Goal: Task Accomplishment & Management: Manage account settings

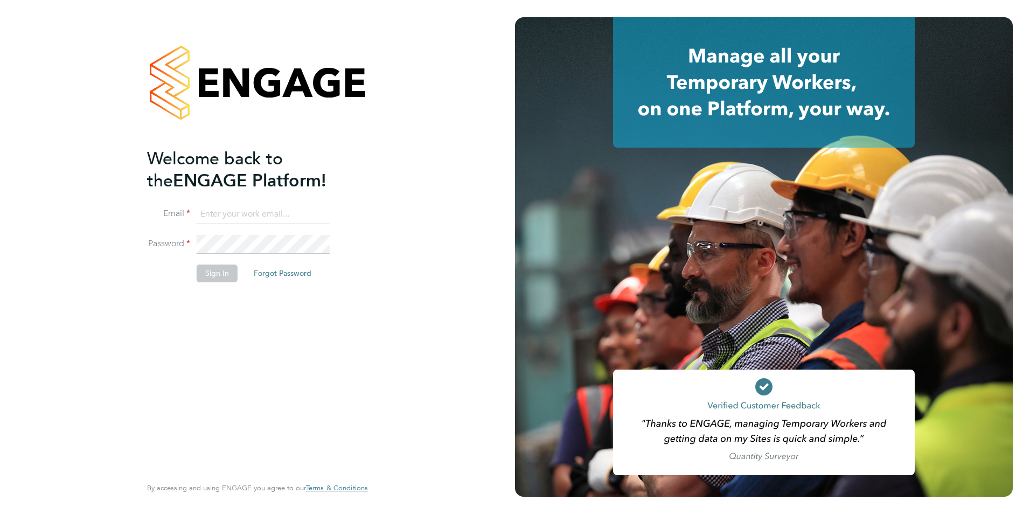
type input "george@mmpconsultancy.co.uk"
click at [360, 309] on div "Welcome back to the ENGAGE Platform! Email george@mmpconsultancy.co.uk Password…" at bounding box center [257, 254] width 221 height 475
click at [274, 310] on div "Welcome back to the ENGAGE Platform! Email george@mmpconsultancy.co.uk Password…" at bounding box center [252, 311] width 210 height 327
click at [208, 273] on button "Sign In" at bounding box center [217, 273] width 41 height 17
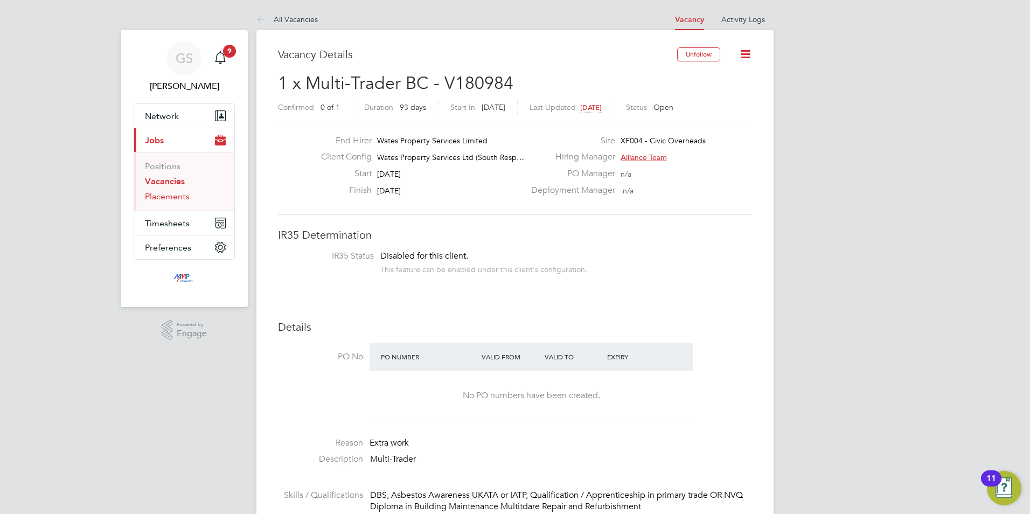
click at [178, 200] on link "Placements" at bounding box center [167, 196] width 45 height 10
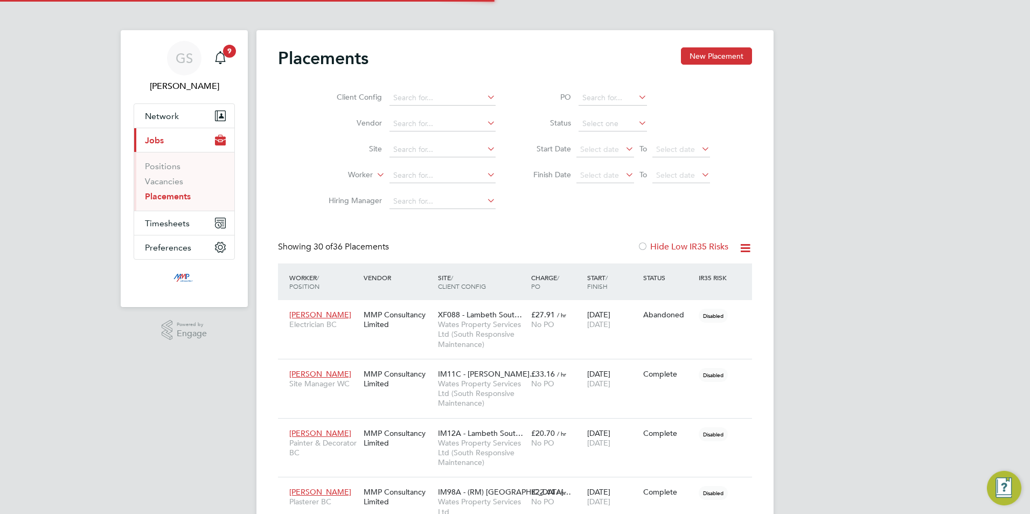
scroll to position [40, 75]
click at [598, 114] on li "Status" at bounding box center [616, 124] width 214 height 26
click at [598, 118] on input at bounding box center [613, 123] width 68 height 15
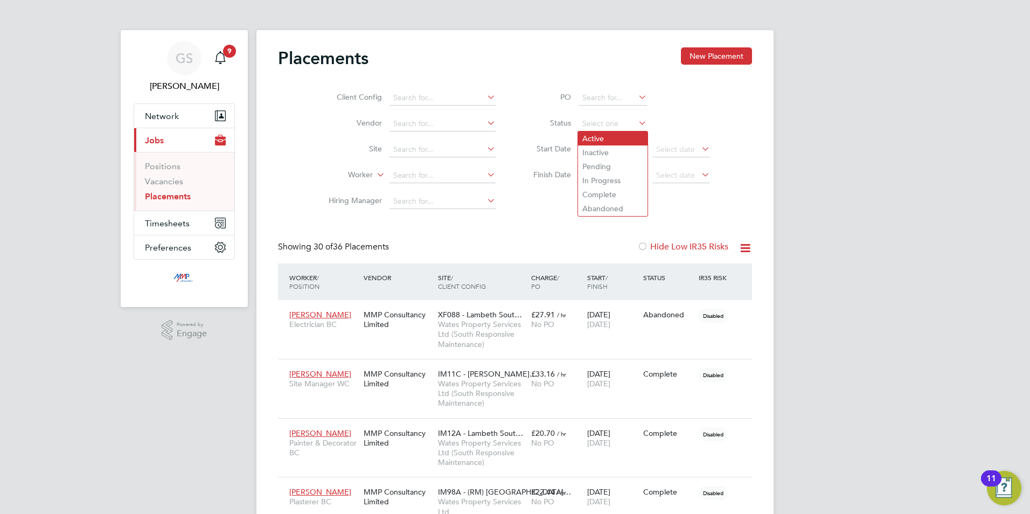
click at [601, 139] on li "Active" at bounding box center [613, 138] width 70 height 14
type input "Active"
click at [167, 219] on span "Timesheets" at bounding box center [167, 223] width 45 height 10
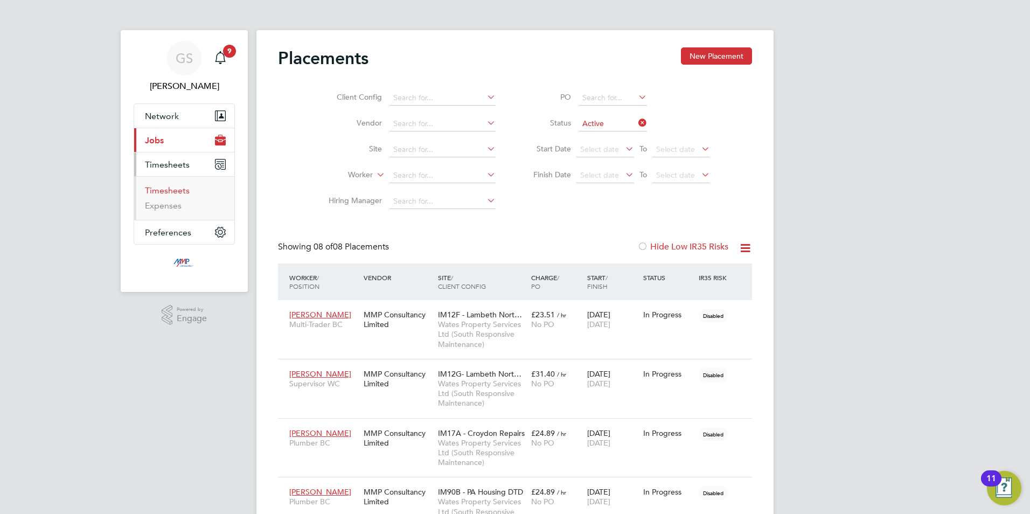
click at [175, 190] on link "Timesheets" at bounding box center [167, 190] width 45 height 10
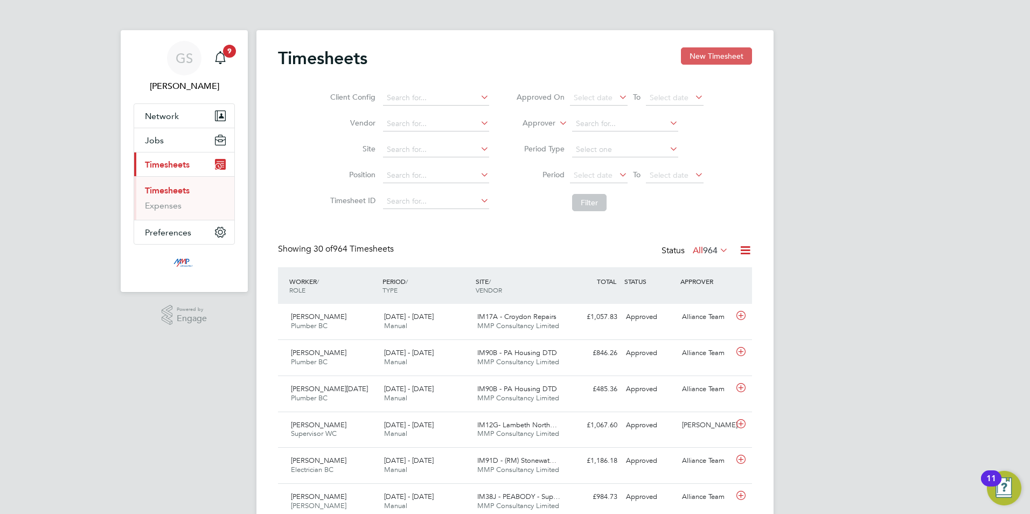
click at [702, 61] on button "New Timesheet" at bounding box center [716, 55] width 71 height 17
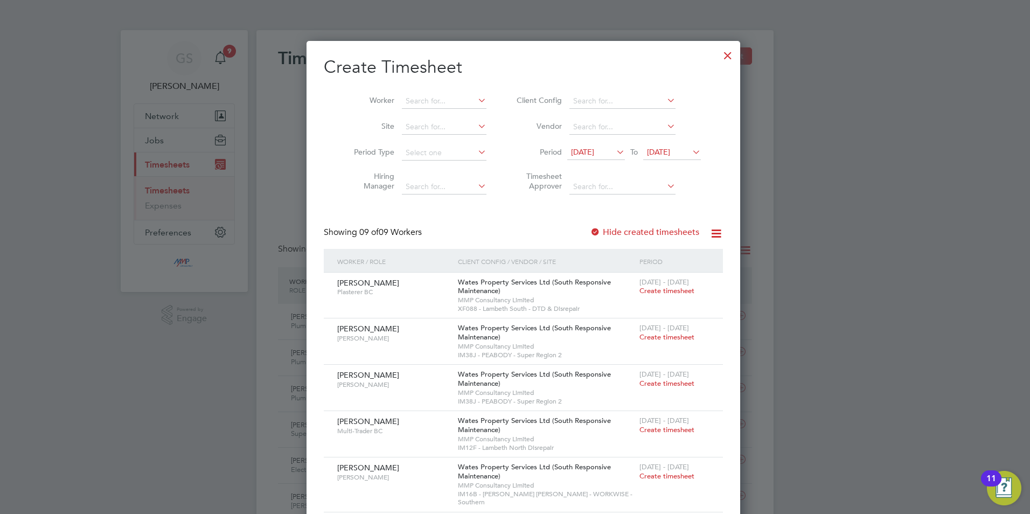
click at [641, 235] on label "Hide created timesheets" at bounding box center [644, 232] width 109 height 11
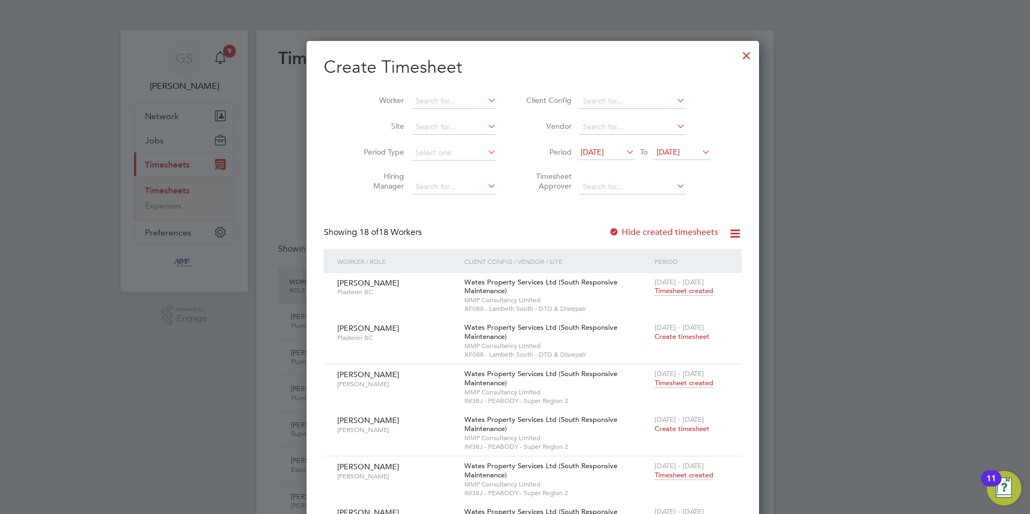
click at [737, 58] on div at bounding box center [746, 52] width 19 height 19
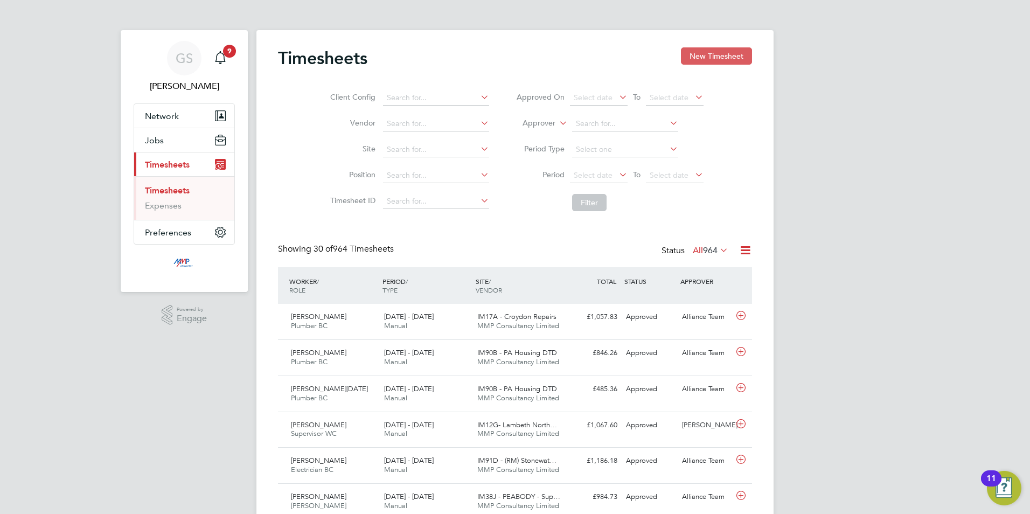
click at [687, 57] on button "New Timesheet" at bounding box center [716, 55] width 71 height 17
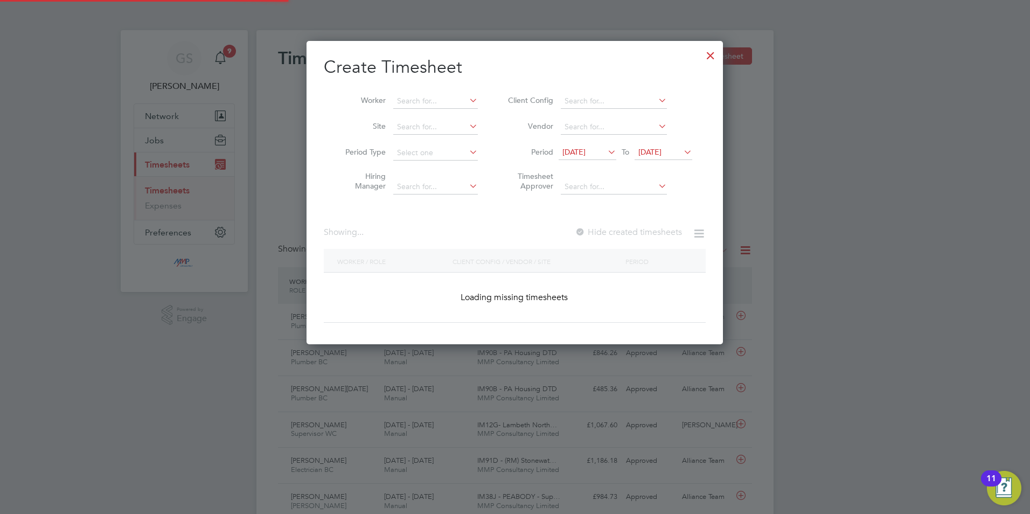
scroll to position [760, 417]
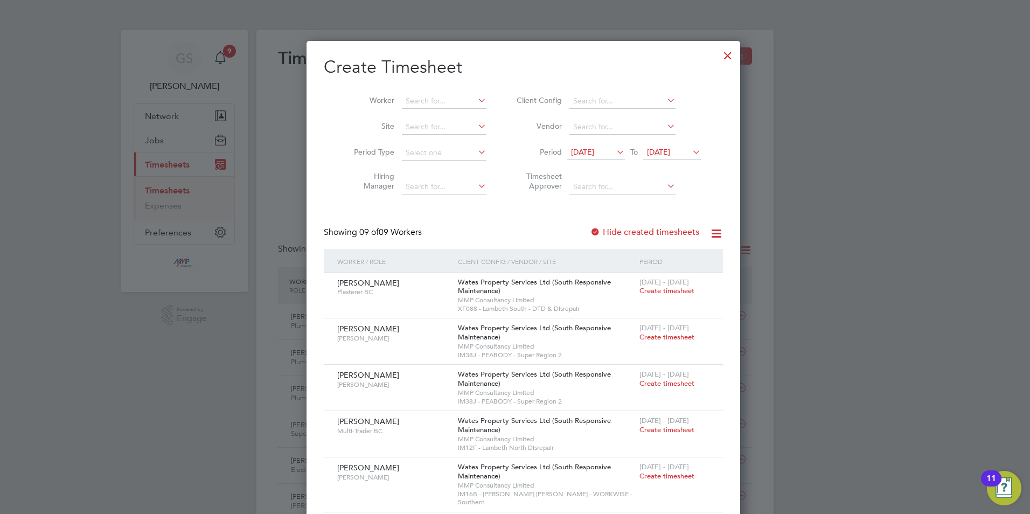
click at [718, 58] on div at bounding box center [727, 52] width 19 height 19
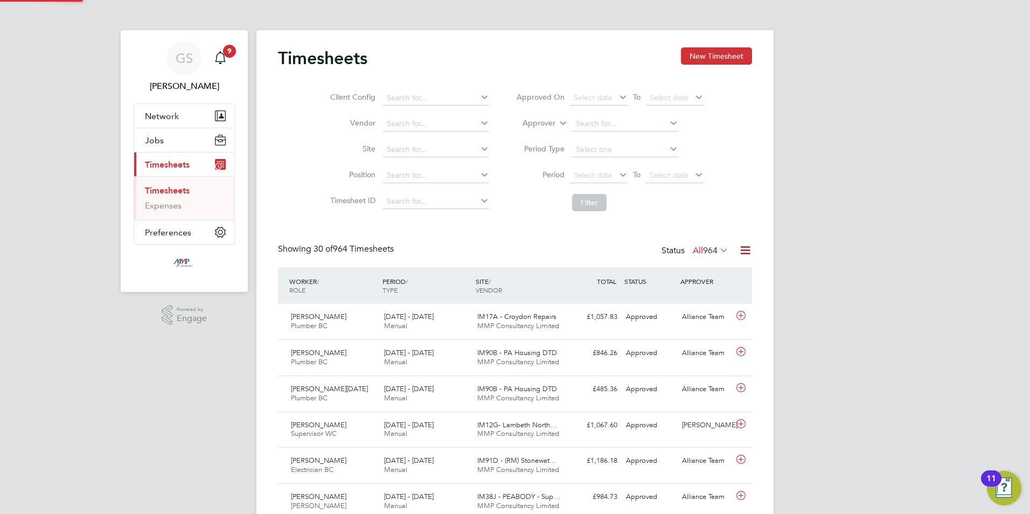
scroll to position [27, 94]
click at [178, 143] on button "Jobs" at bounding box center [184, 140] width 100 height 24
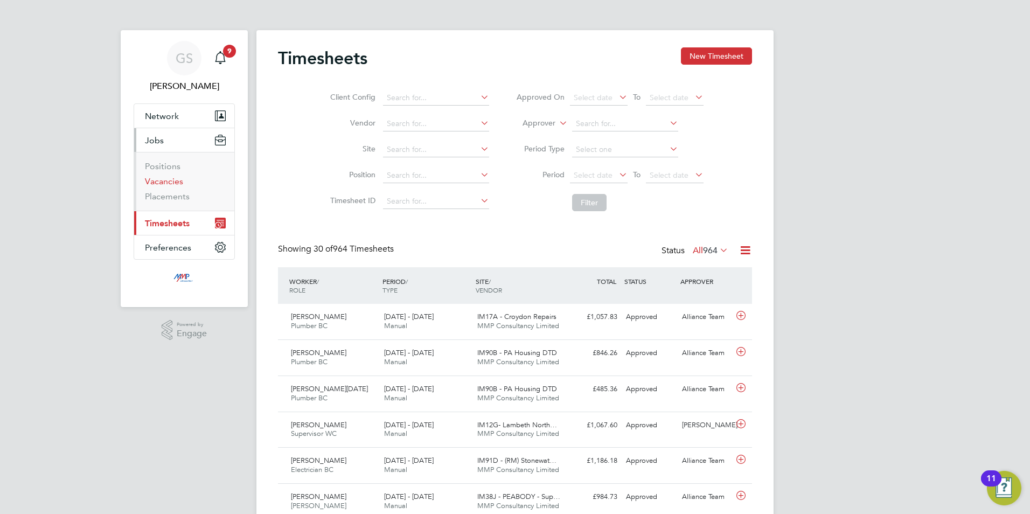
click at [176, 178] on link "Vacancies" at bounding box center [164, 181] width 38 height 10
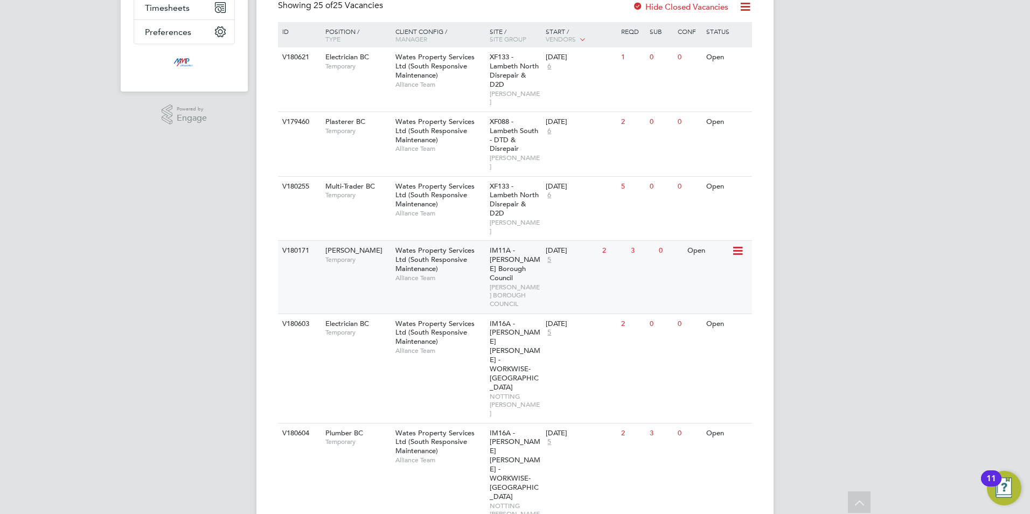
click at [401, 246] on span "Wates Property Services Ltd (South Responsive Maintenance)" at bounding box center [434, 259] width 79 height 27
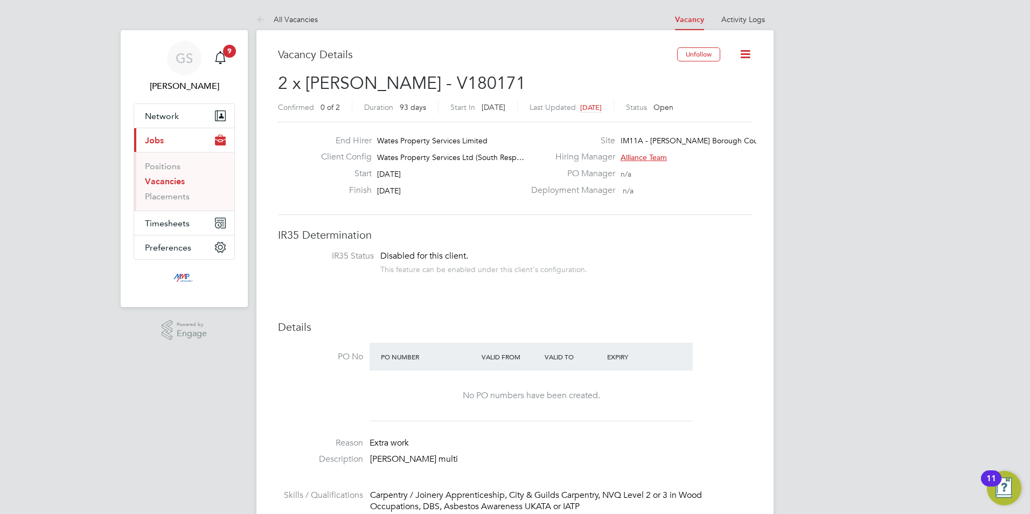
click at [173, 182] on link "Vacancies" at bounding box center [165, 181] width 40 height 10
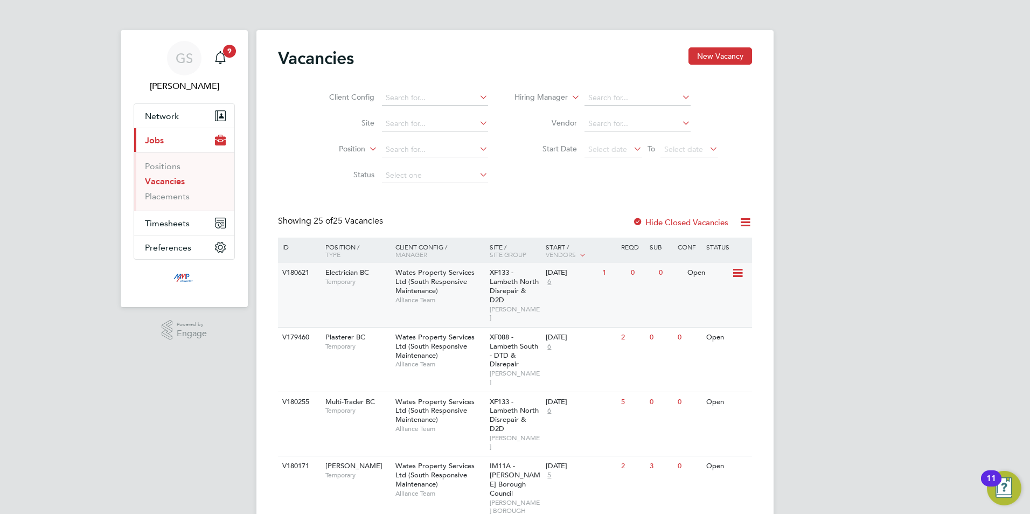
scroll to position [54, 0]
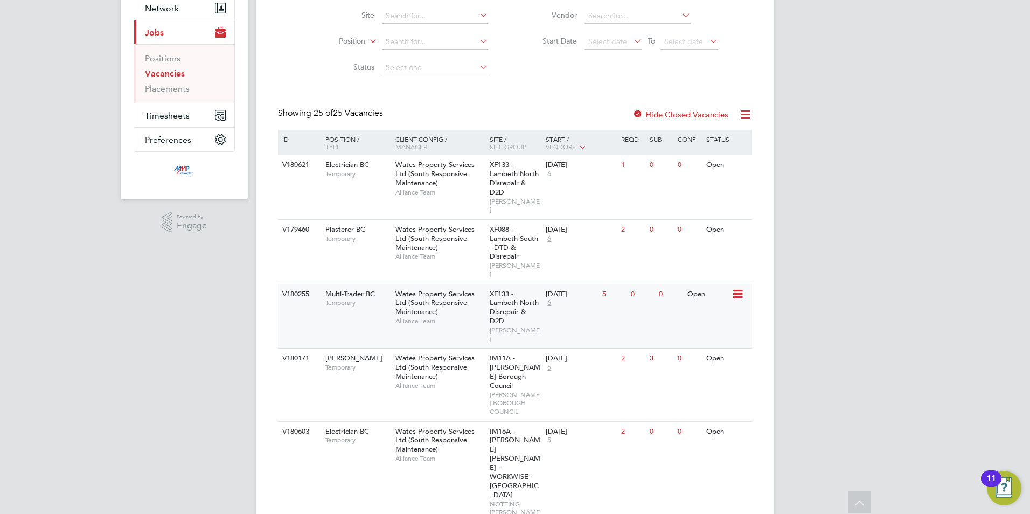
click at [547, 298] on span "6" at bounding box center [549, 302] width 7 height 9
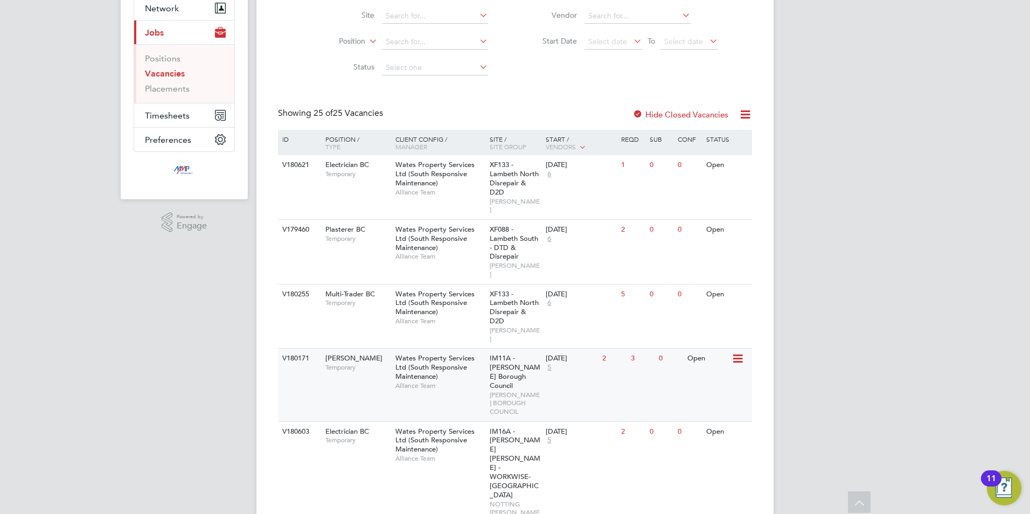
click at [551, 363] on span "5" at bounding box center [549, 367] width 7 height 9
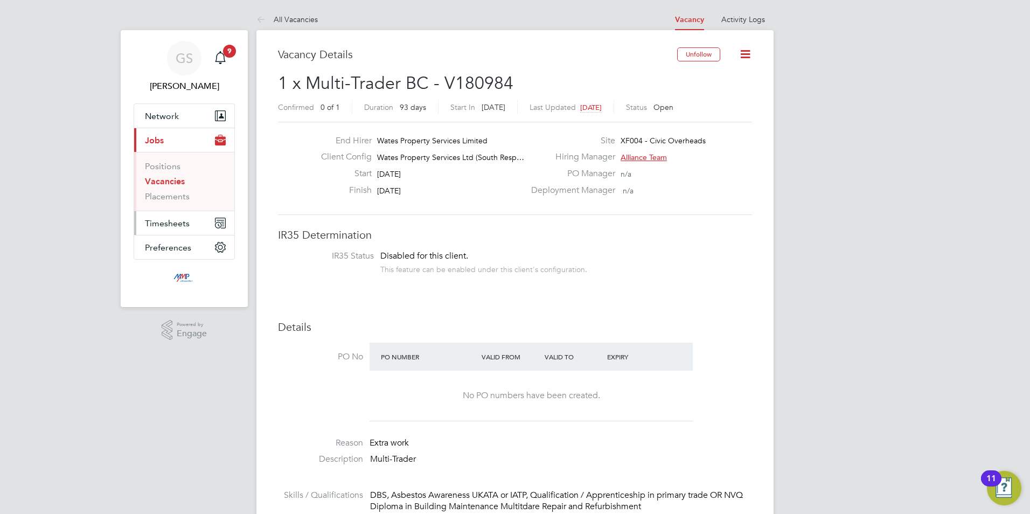
click at [173, 221] on span "Timesheets" at bounding box center [167, 223] width 45 height 10
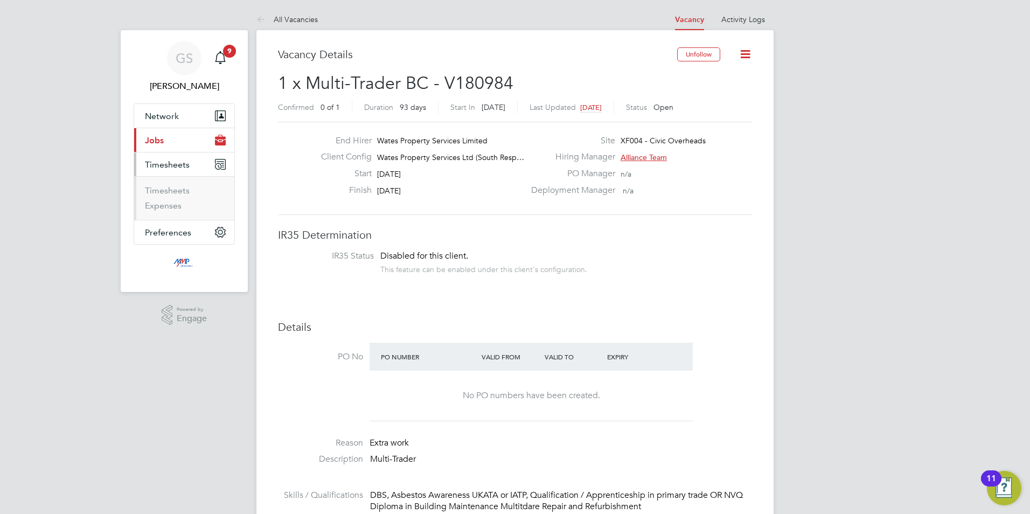
click at [184, 197] on li "Timesheets" at bounding box center [185, 192] width 81 height 15
click at [184, 195] on link "Timesheets" at bounding box center [167, 190] width 45 height 10
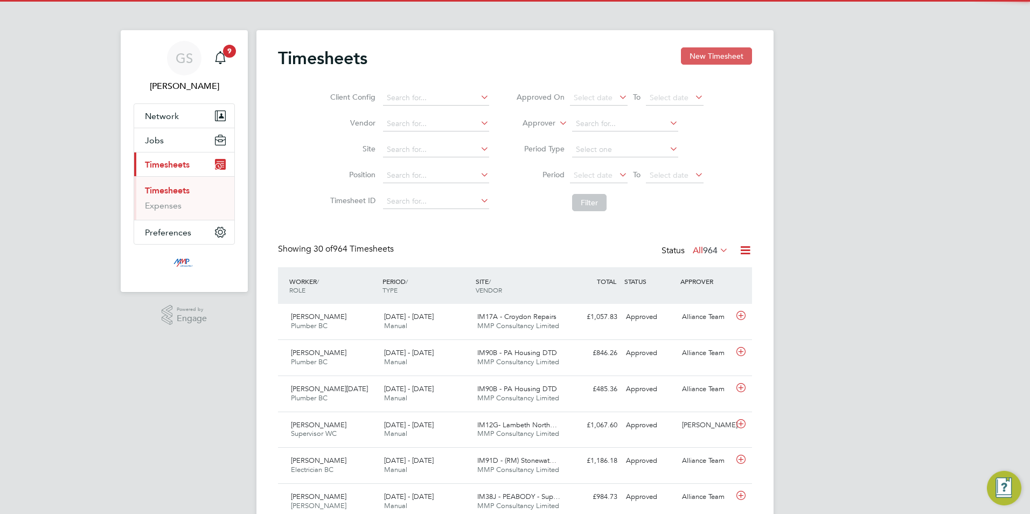
scroll to position [27, 94]
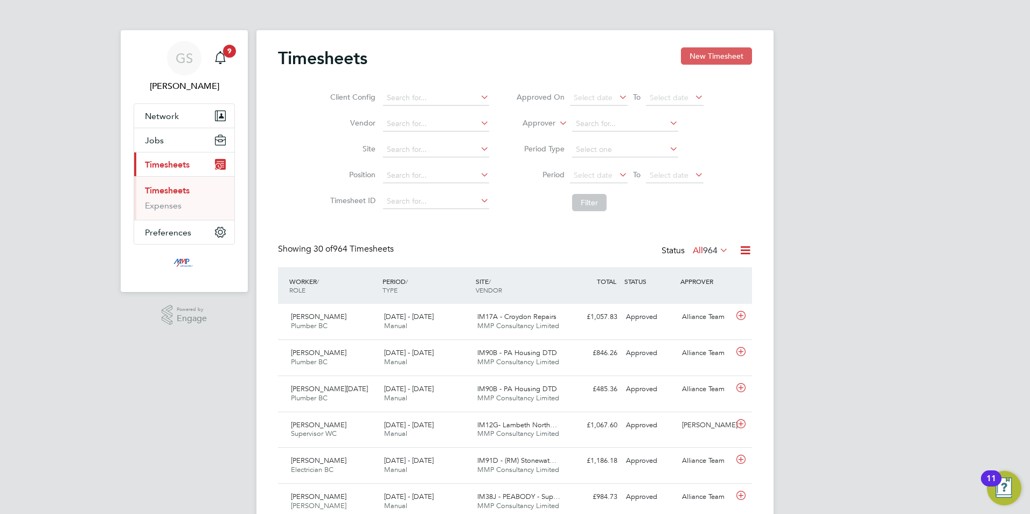
click at [700, 59] on button "New Timesheet" at bounding box center [716, 55] width 71 height 17
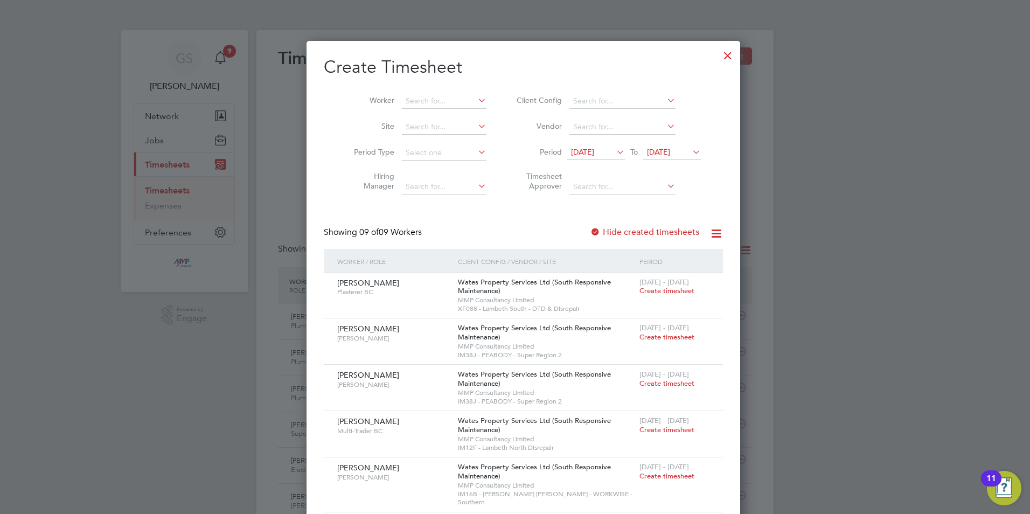
click at [651, 233] on label "Hide created timesheets" at bounding box center [644, 232] width 109 height 11
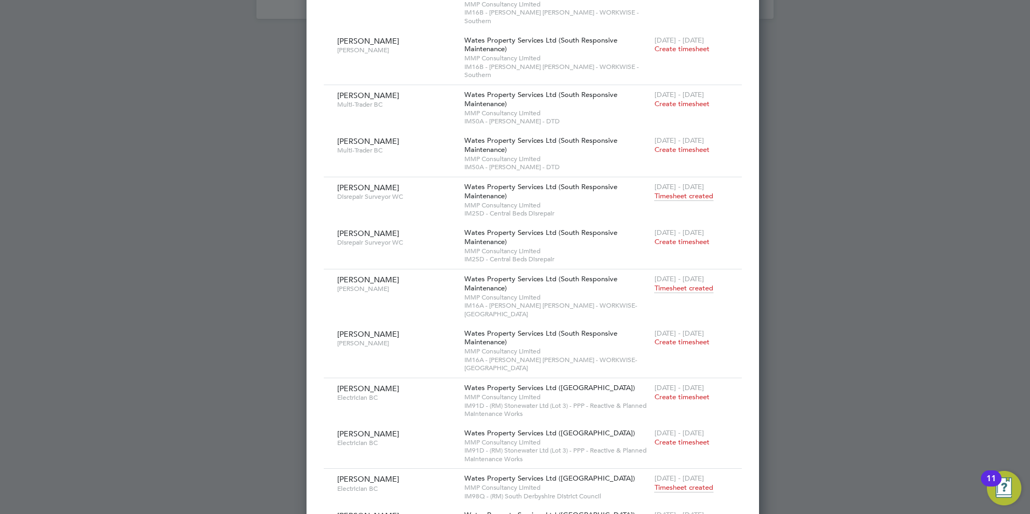
click at [655, 513] on span "Timesheet created" at bounding box center [684, 524] width 59 height 10
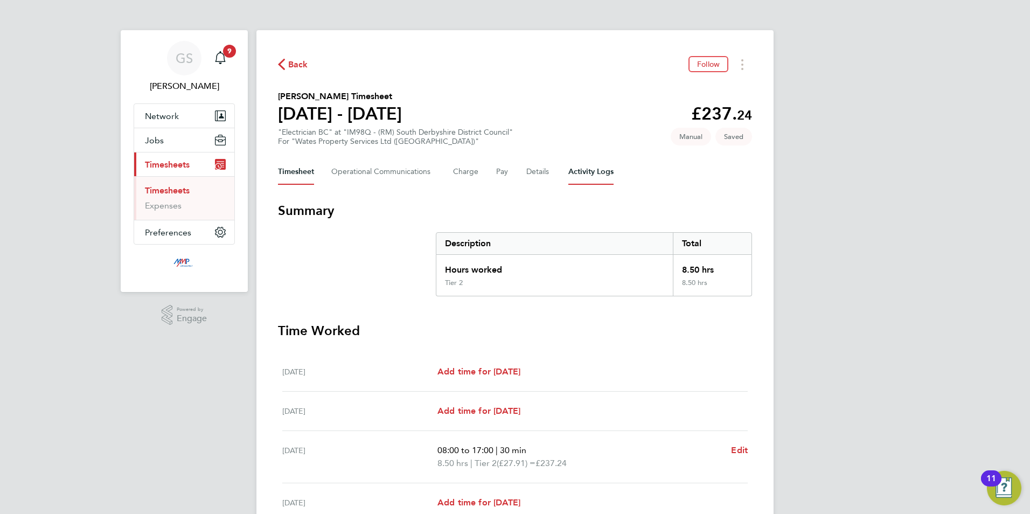
click at [581, 179] on Logs-tab "Activity Logs" at bounding box center [590, 172] width 45 height 26
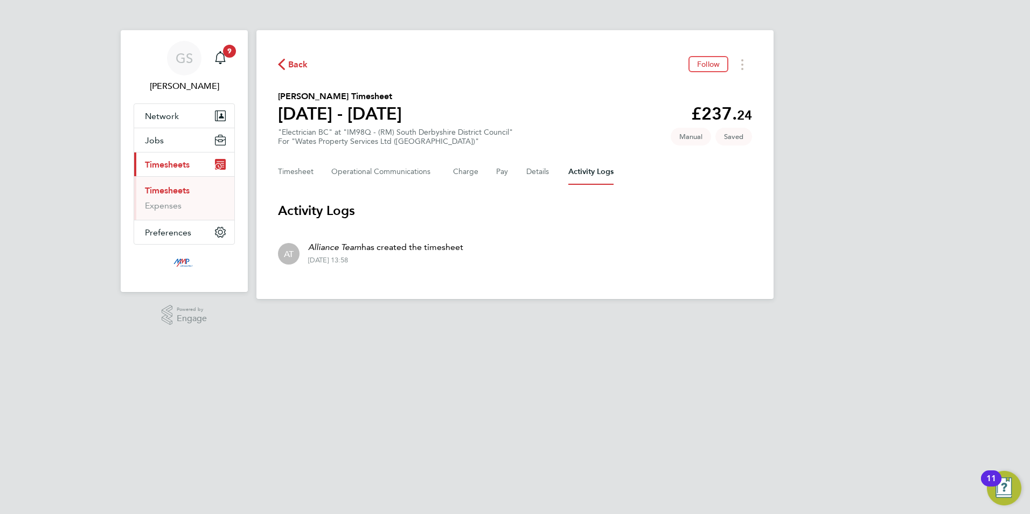
click at [184, 190] on link "Timesheets" at bounding box center [167, 190] width 45 height 10
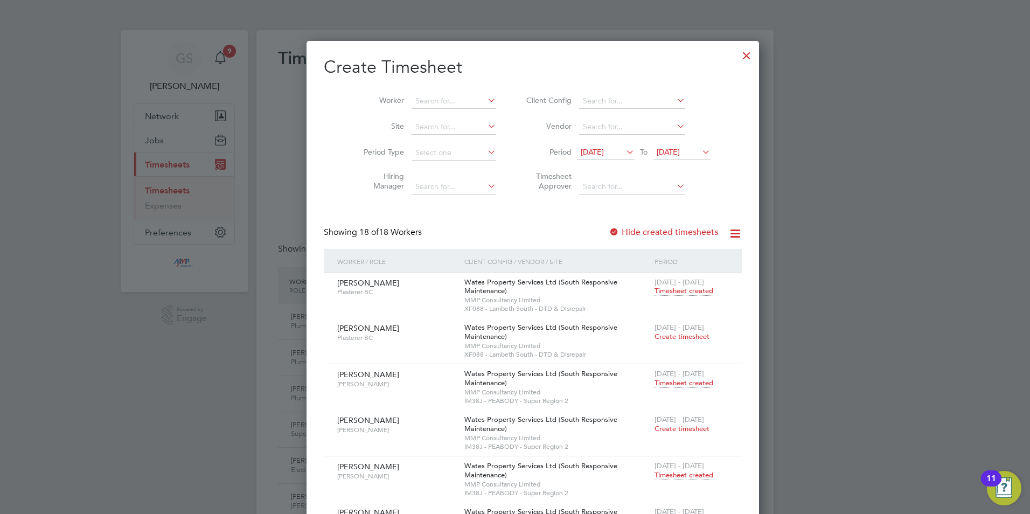
click at [737, 60] on div at bounding box center [746, 52] width 19 height 19
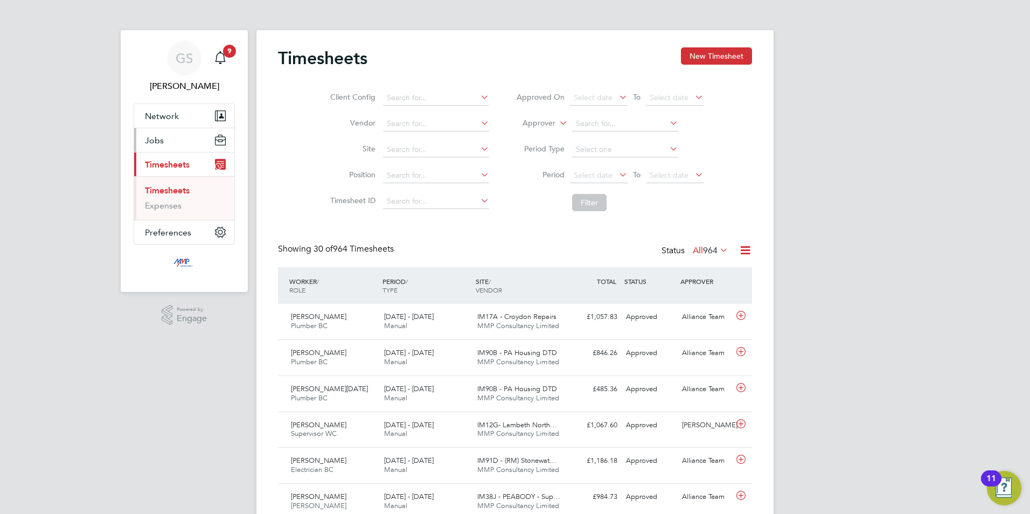
click at [162, 144] on span "Jobs" at bounding box center [154, 140] width 19 height 10
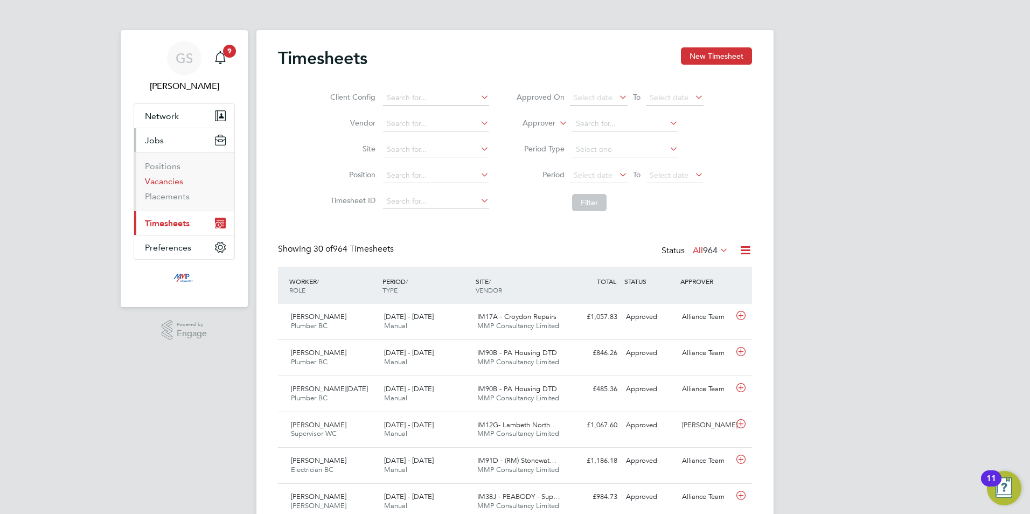
click at [170, 178] on link "Vacancies" at bounding box center [164, 181] width 38 height 10
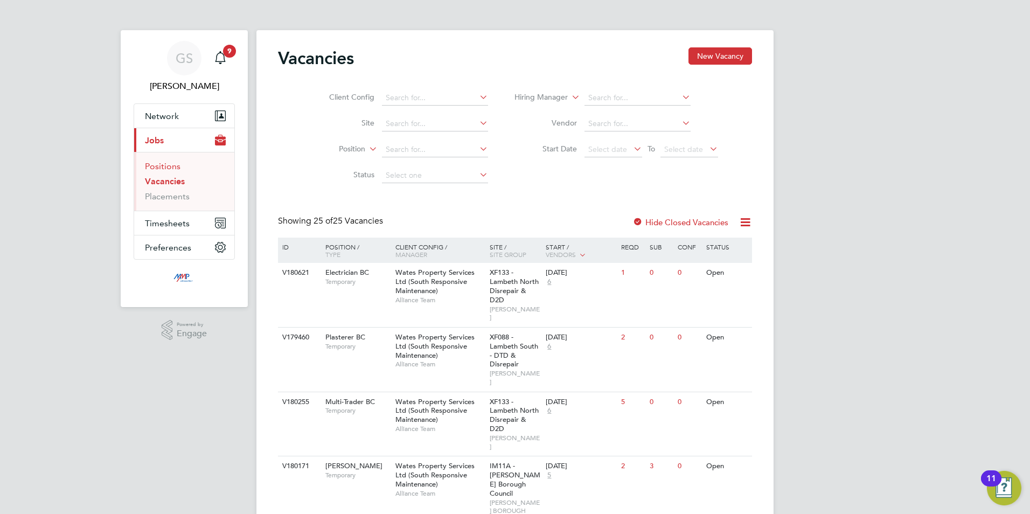
click at [161, 166] on link "Positions" at bounding box center [163, 166] width 36 height 10
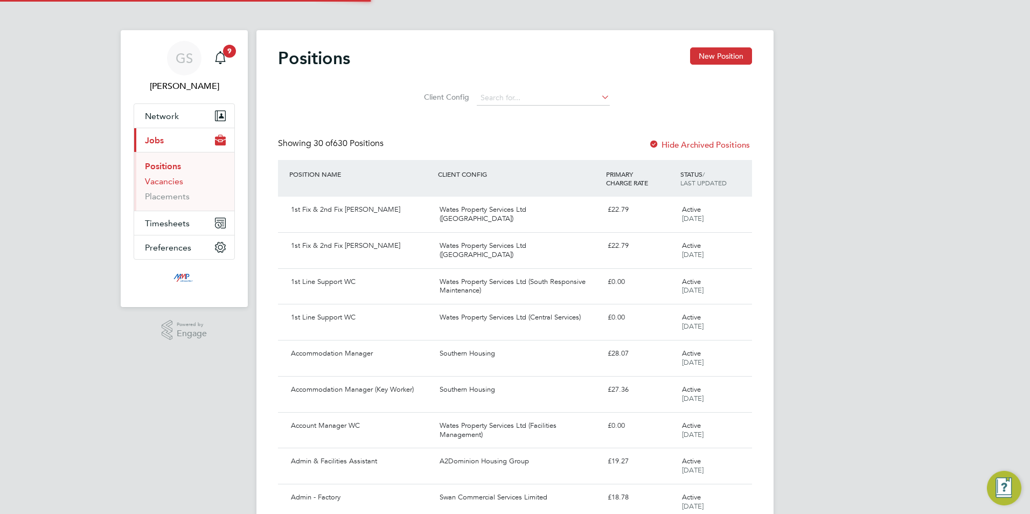
click at [170, 182] on link "Vacancies" at bounding box center [164, 181] width 38 height 10
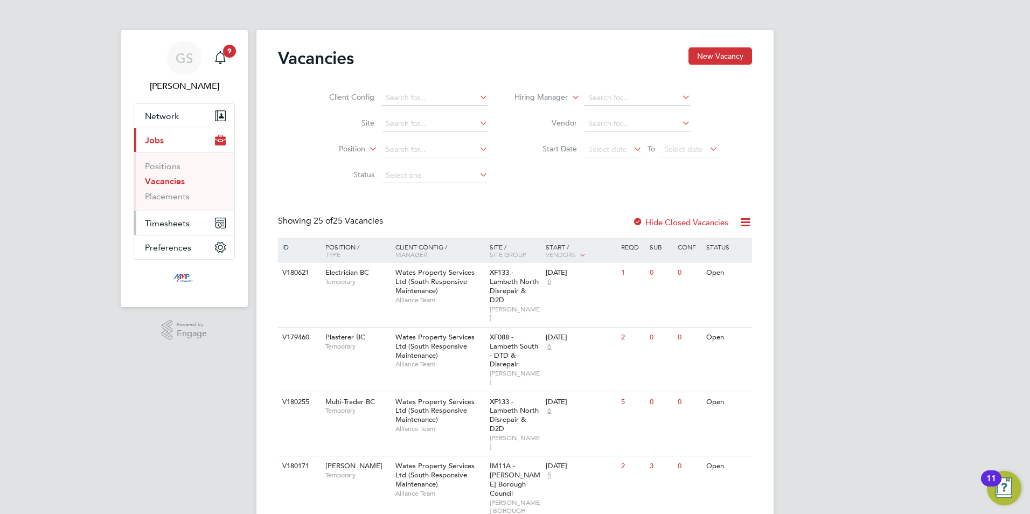
click at [179, 220] on span "Timesheets" at bounding box center [167, 223] width 45 height 10
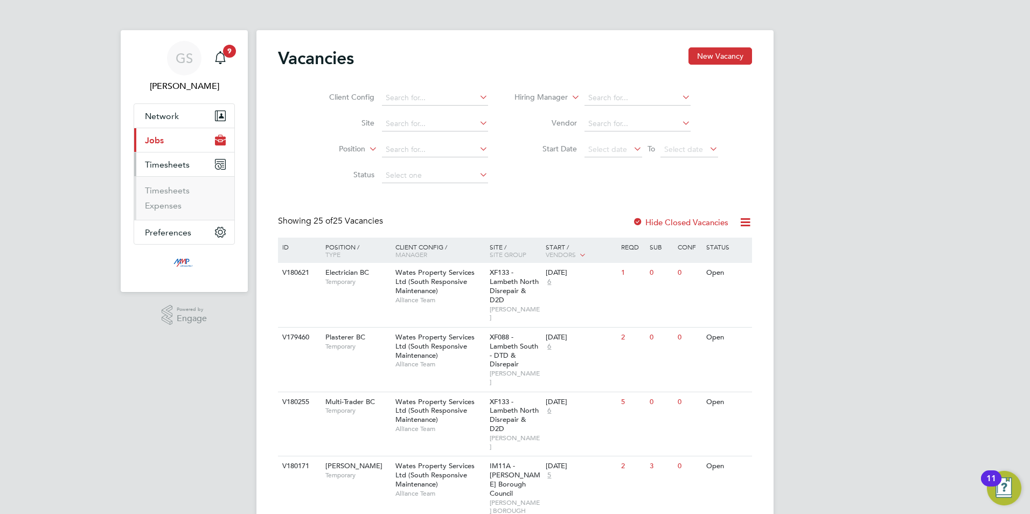
click at [178, 197] on li "Timesheets" at bounding box center [185, 192] width 81 height 15
click at [178, 195] on link "Timesheets" at bounding box center [167, 190] width 45 height 10
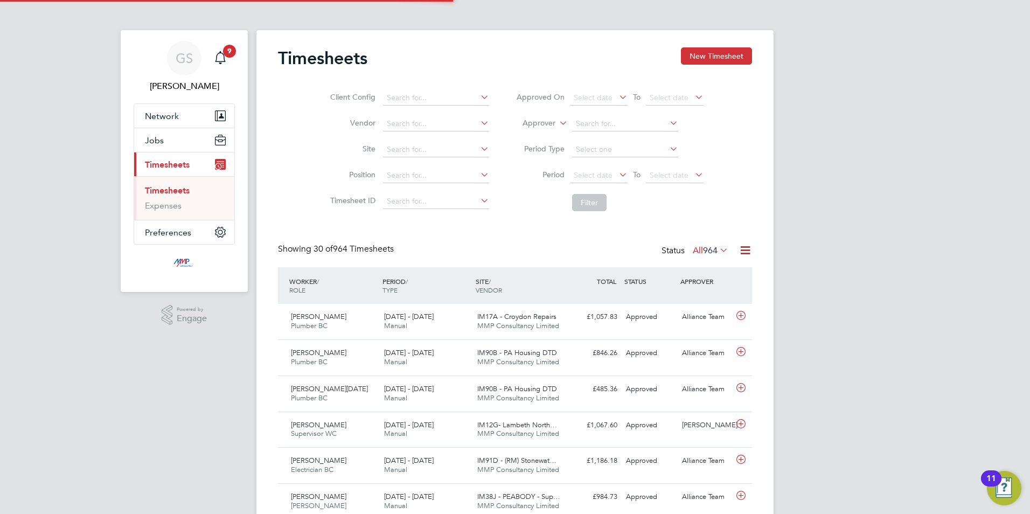
scroll to position [27, 94]
click at [730, 60] on button "New Timesheet" at bounding box center [716, 55] width 71 height 17
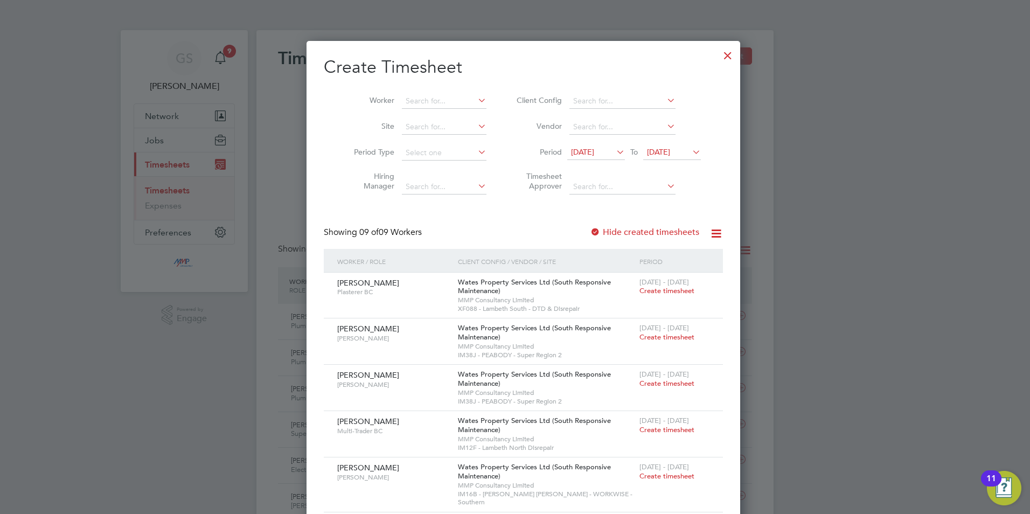
click at [655, 230] on label "Hide created timesheets" at bounding box center [644, 232] width 109 height 11
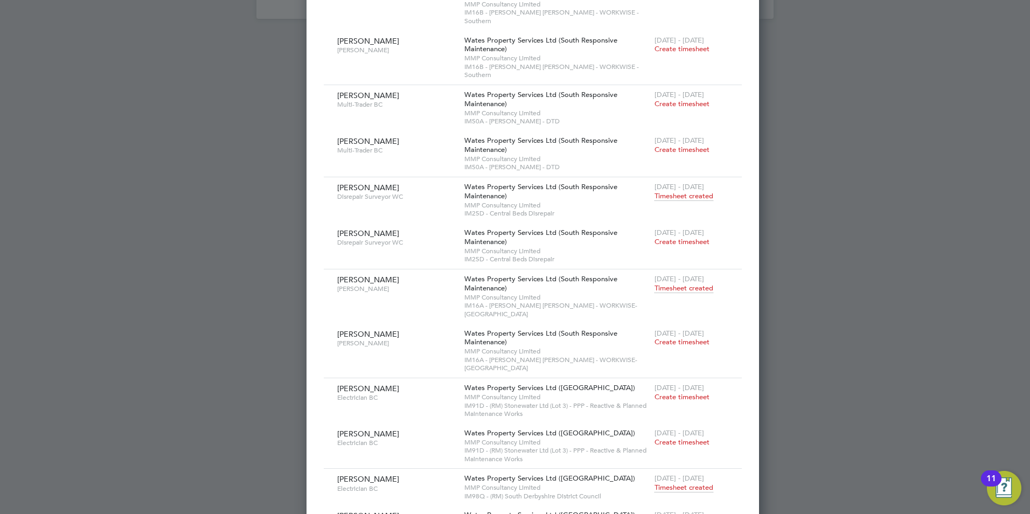
click at [678, 513] on span "Timesheet created" at bounding box center [684, 524] width 59 height 10
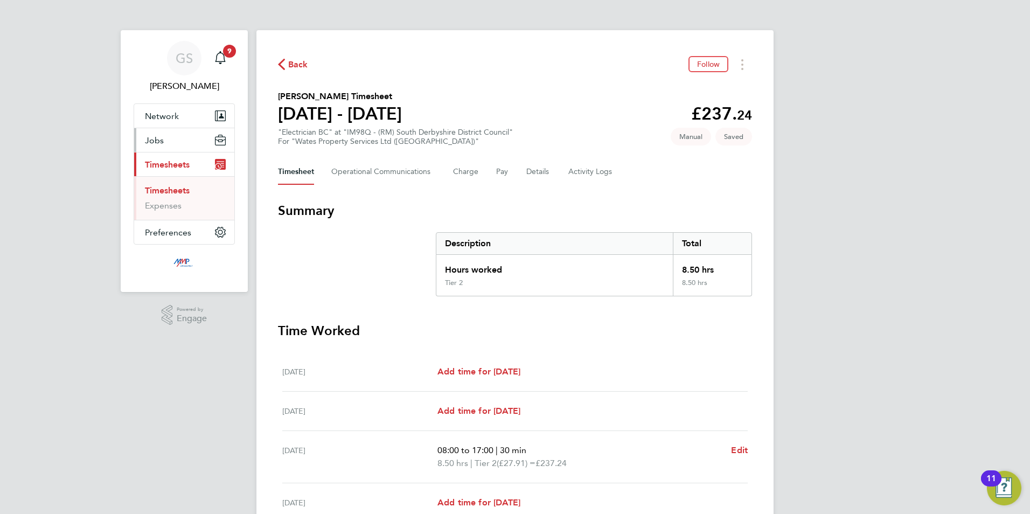
click at [179, 145] on button "Jobs" at bounding box center [184, 140] width 100 height 24
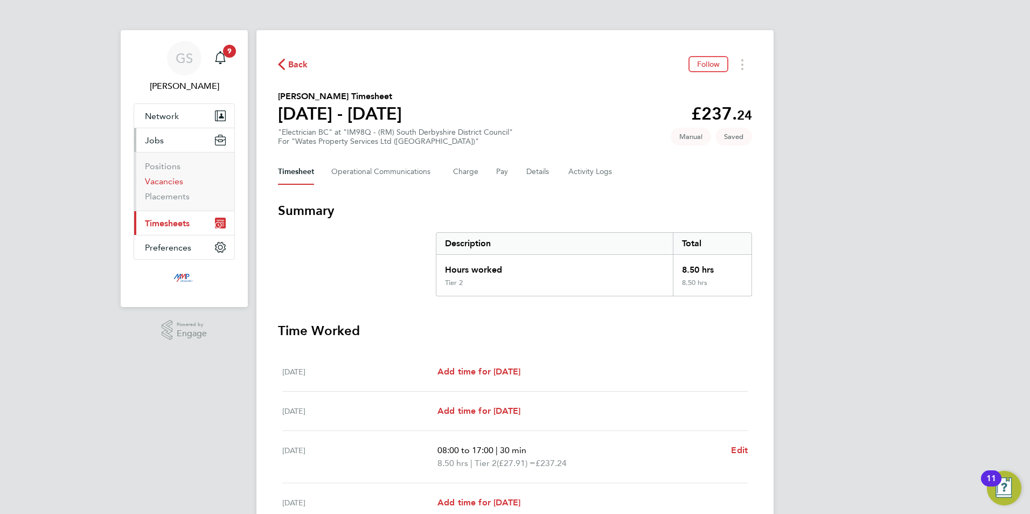
click at [177, 182] on link "Vacancies" at bounding box center [164, 181] width 38 height 10
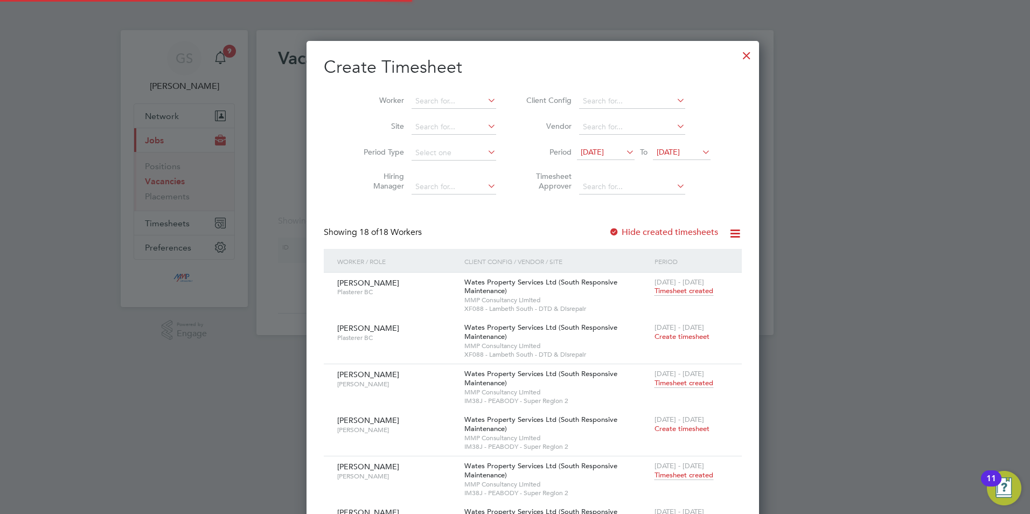
scroll to position [1892, 417]
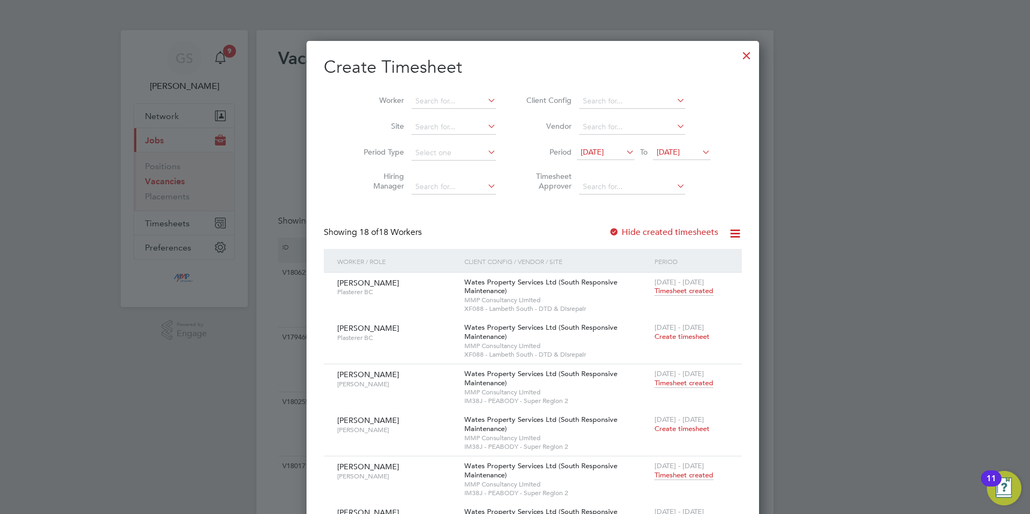
click at [737, 61] on div at bounding box center [746, 52] width 19 height 19
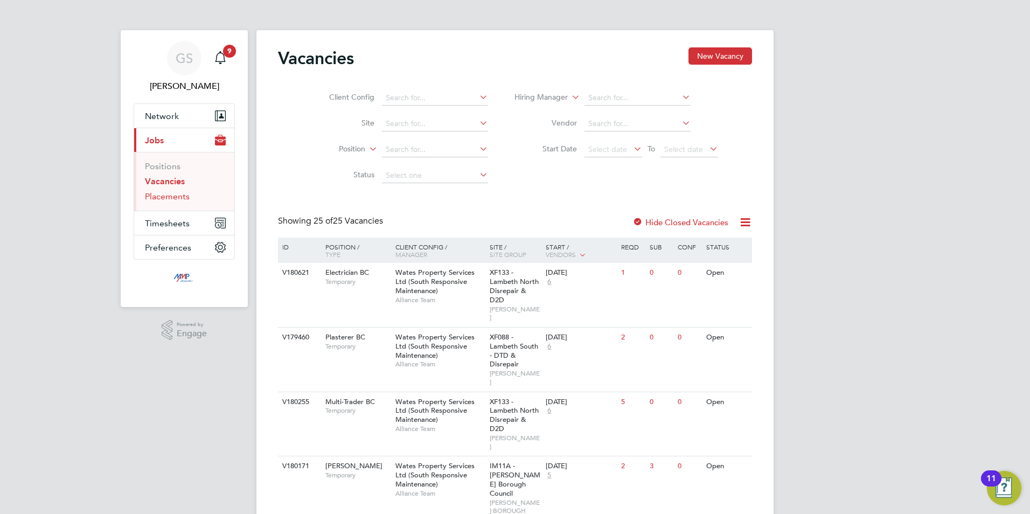
click at [167, 195] on link "Placements" at bounding box center [167, 196] width 45 height 10
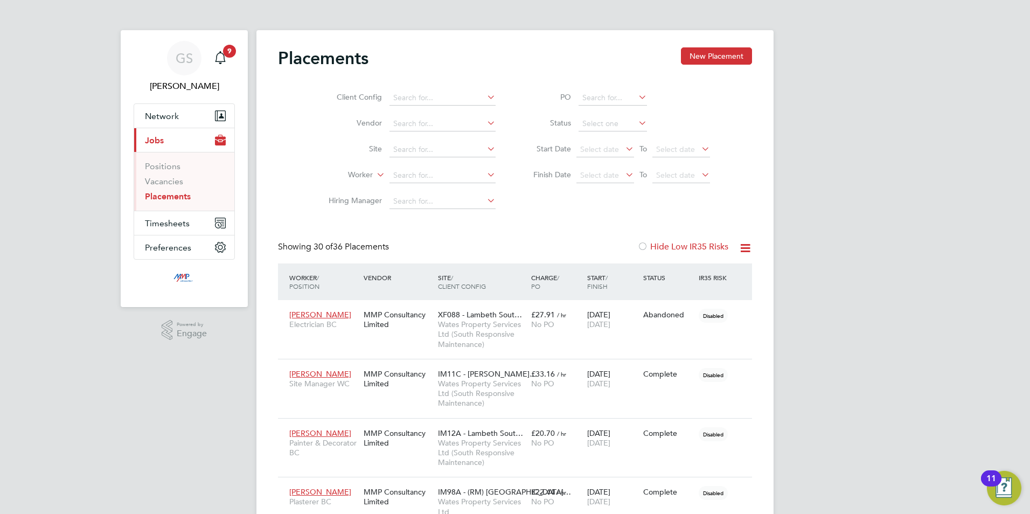
scroll to position [40, 75]
click at [166, 180] on link "Vacancies" at bounding box center [164, 181] width 38 height 10
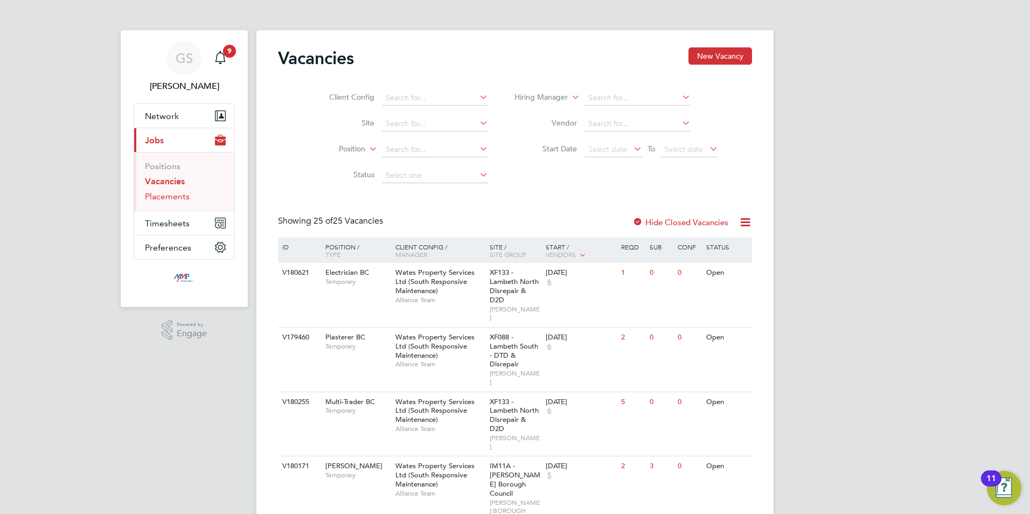
click at [180, 199] on link "Placements" at bounding box center [167, 196] width 45 height 10
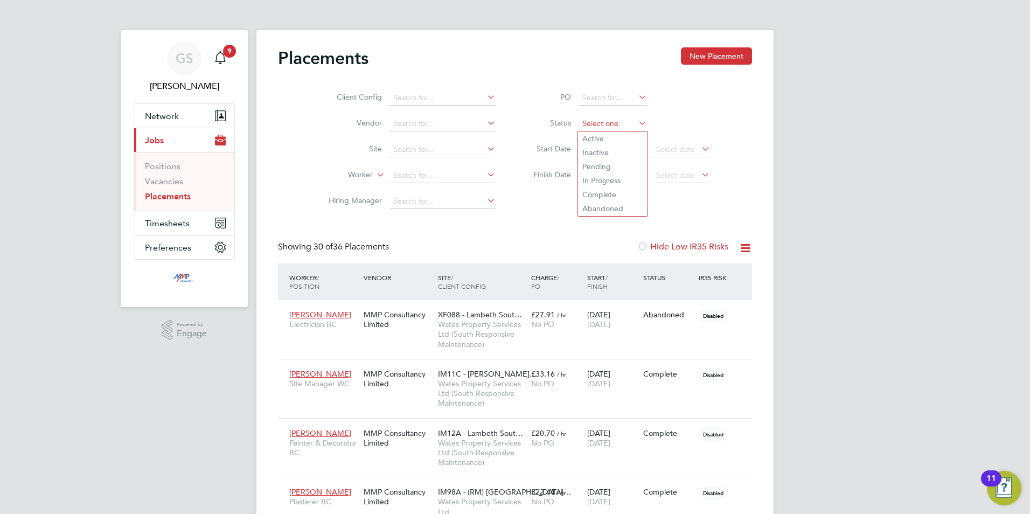
click at [581, 123] on input at bounding box center [613, 123] width 68 height 15
click at [588, 132] on li "Active" at bounding box center [613, 138] width 70 height 14
type input "Active"
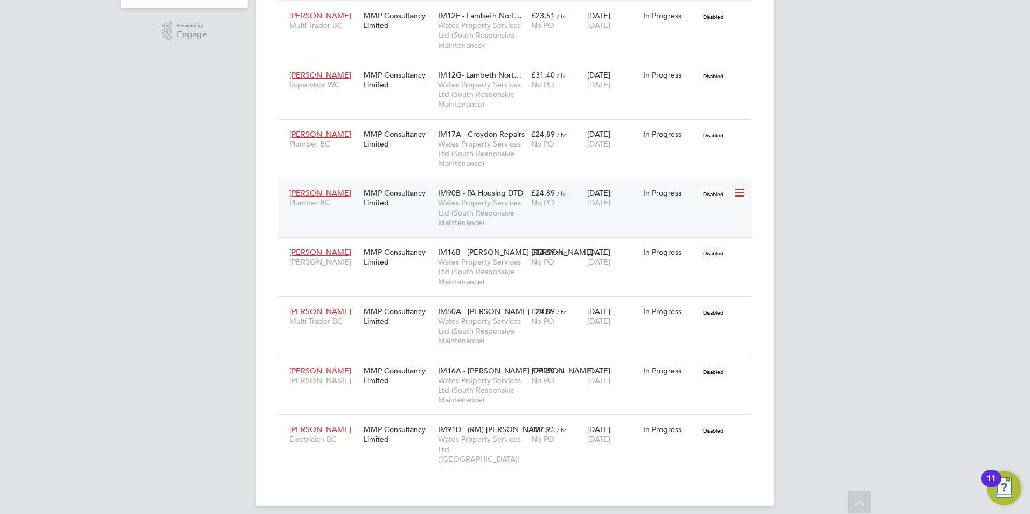
click at [467, 219] on span "Wates Property Services Ltd (South Responsive Maintenance)" at bounding box center [482, 213] width 88 height 30
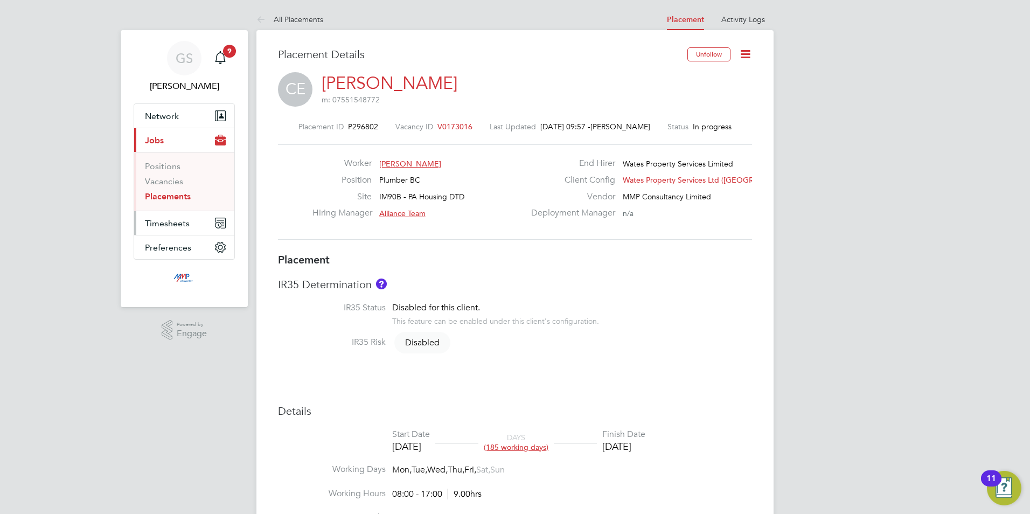
click at [152, 222] on span "Timesheets" at bounding box center [167, 223] width 45 height 10
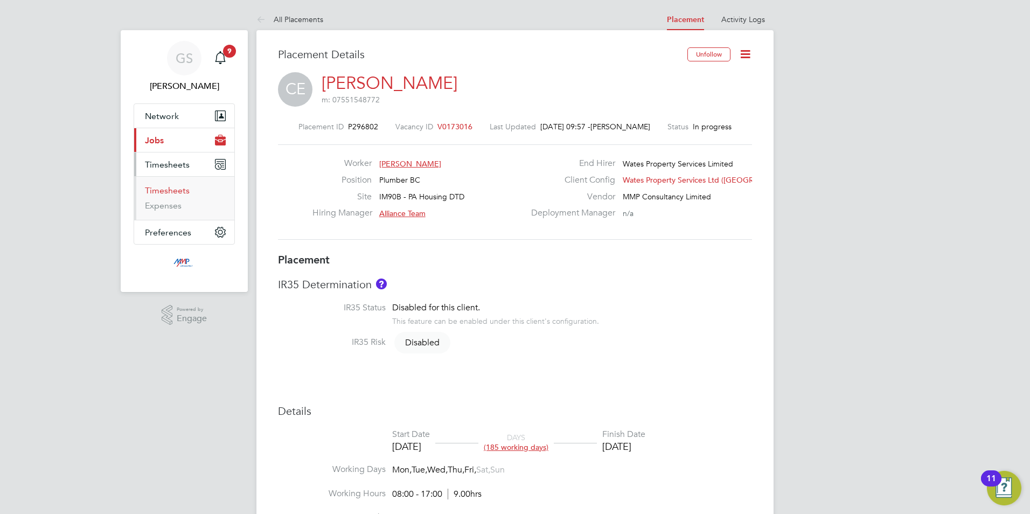
click at [158, 191] on link "Timesheets" at bounding box center [167, 190] width 45 height 10
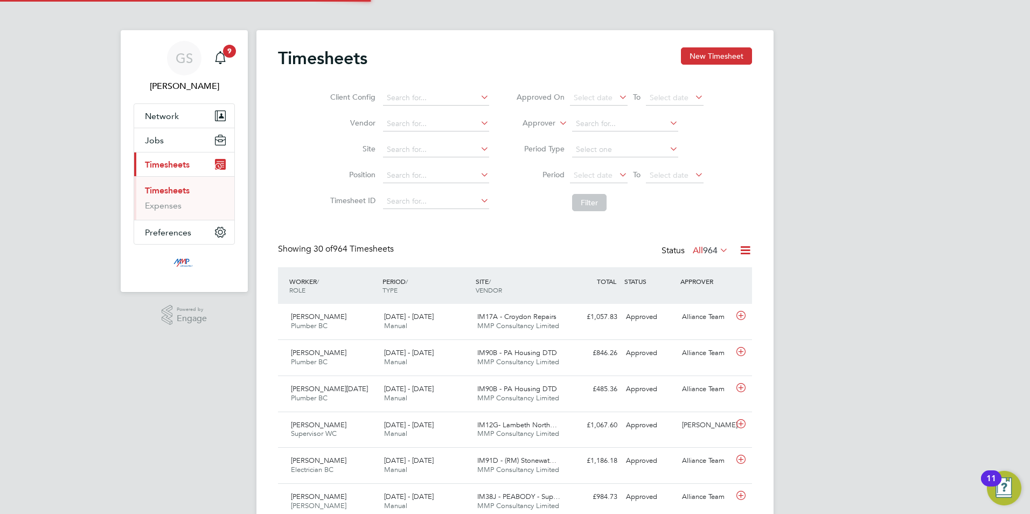
scroll to position [5, 5]
click at [719, 58] on button "New Timesheet" at bounding box center [716, 55] width 71 height 17
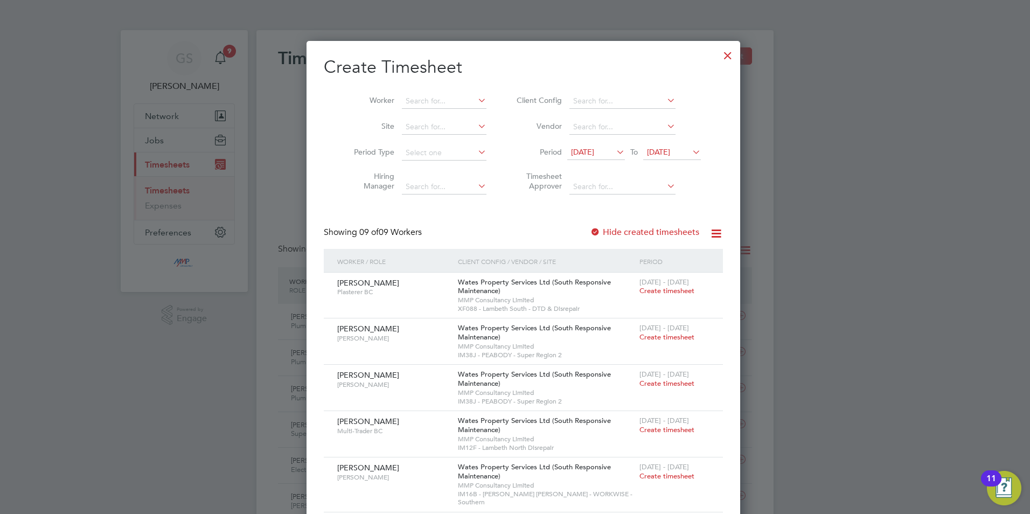
click at [632, 237] on label "Hide created timesheets" at bounding box center [644, 232] width 109 height 11
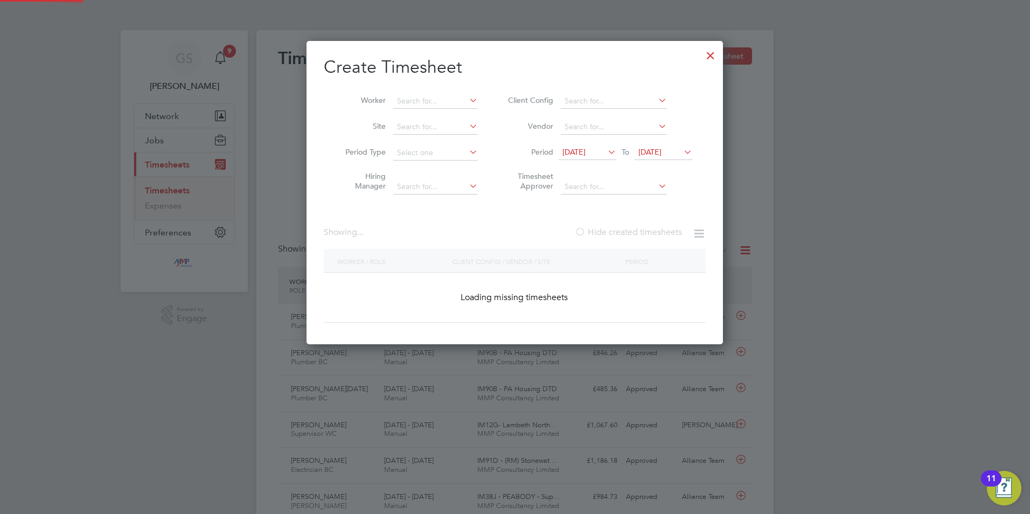
click at [632, 237] on label "Hide created timesheets" at bounding box center [628, 232] width 107 height 11
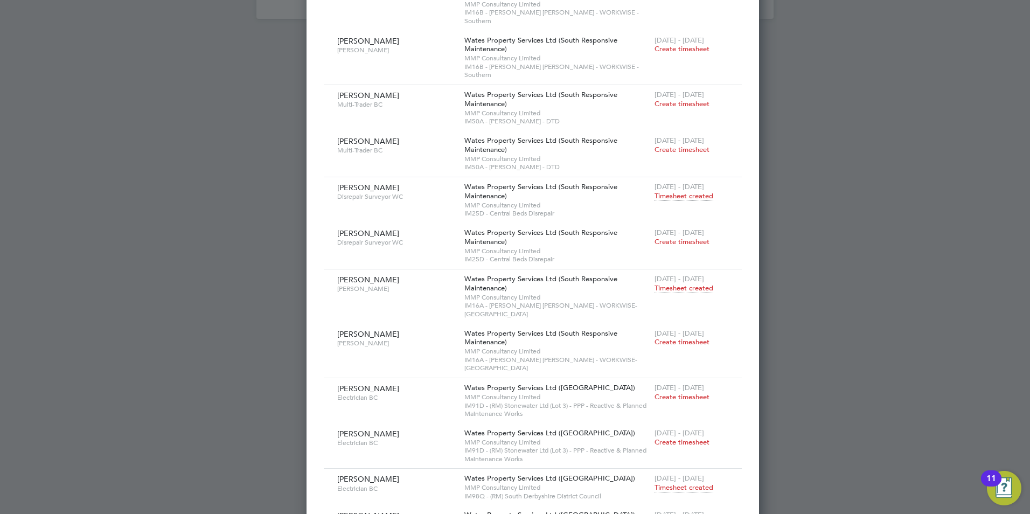
click at [663, 513] on span "Timesheet created" at bounding box center [684, 524] width 59 height 10
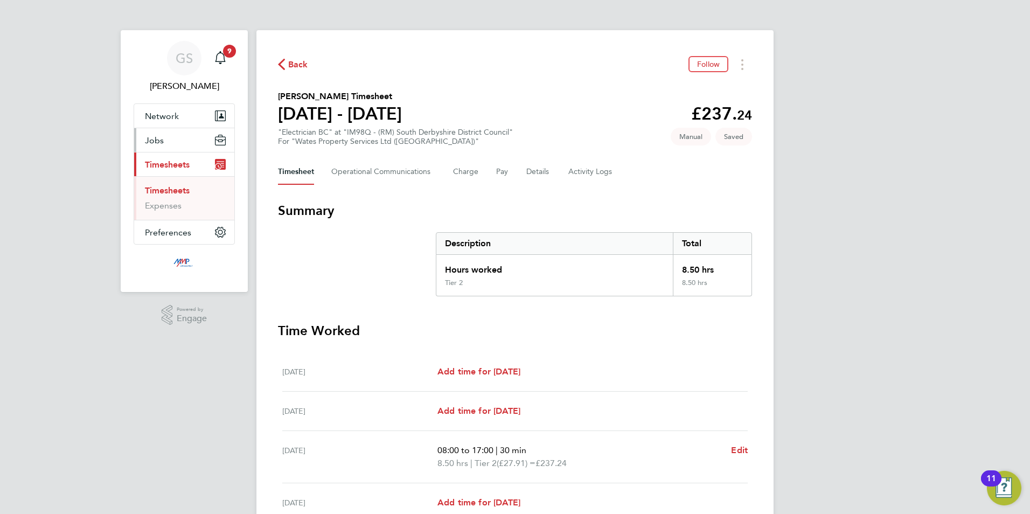
click at [169, 134] on button "Jobs" at bounding box center [184, 140] width 100 height 24
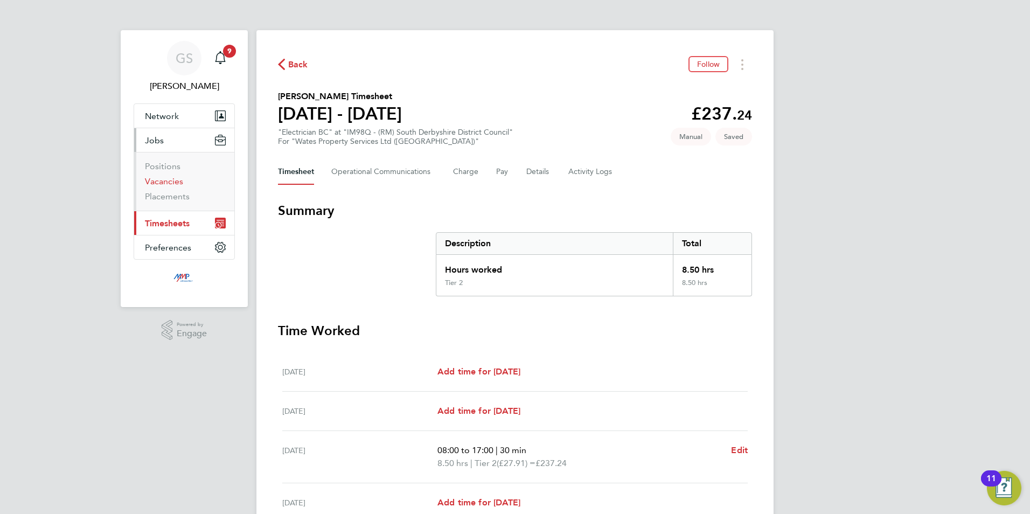
click at [165, 184] on link "Vacancies" at bounding box center [164, 181] width 38 height 10
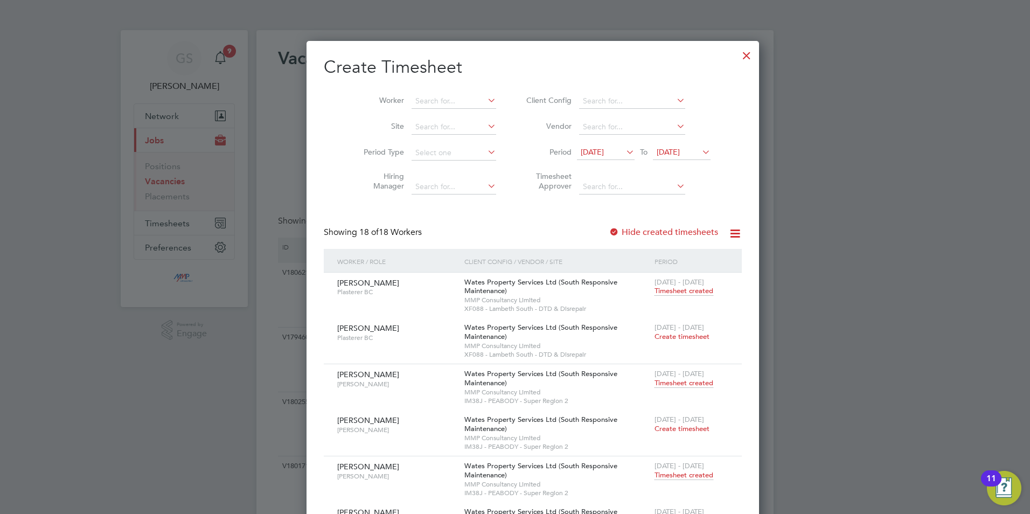
click at [737, 53] on div at bounding box center [746, 52] width 19 height 19
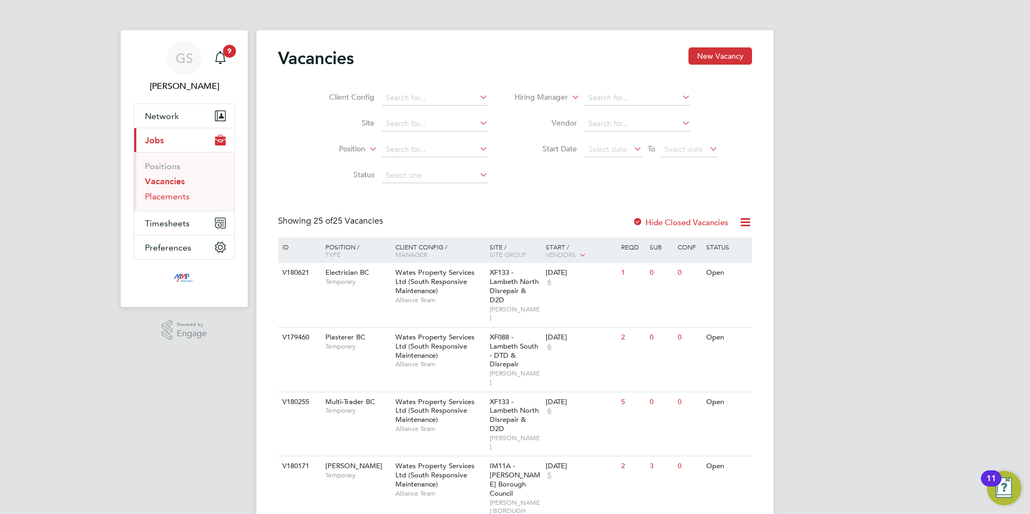
click at [173, 201] on link "Placements" at bounding box center [167, 196] width 45 height 10
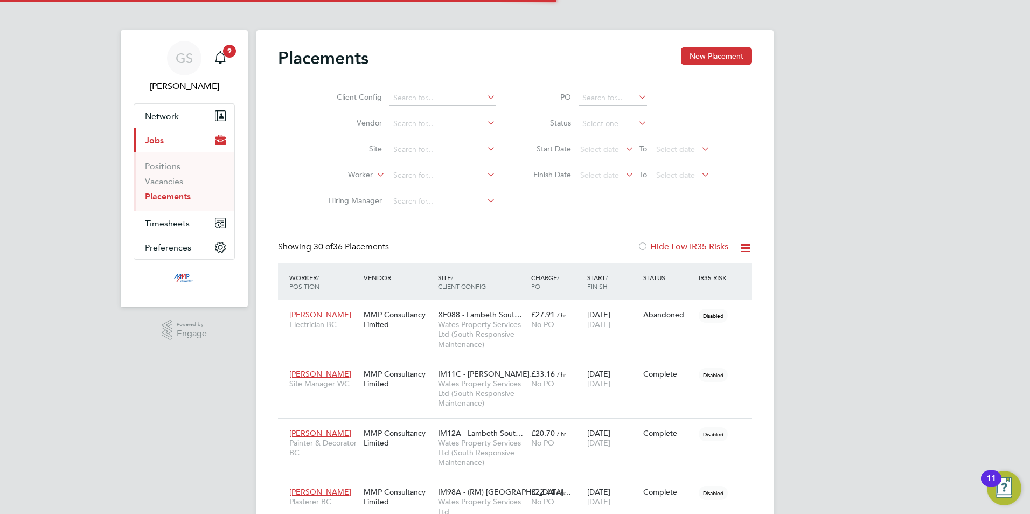
scroll to position [40, 75]
click at [171, 183] on link "Vacancies" at bounding box center [164, 181] width 38 height 10
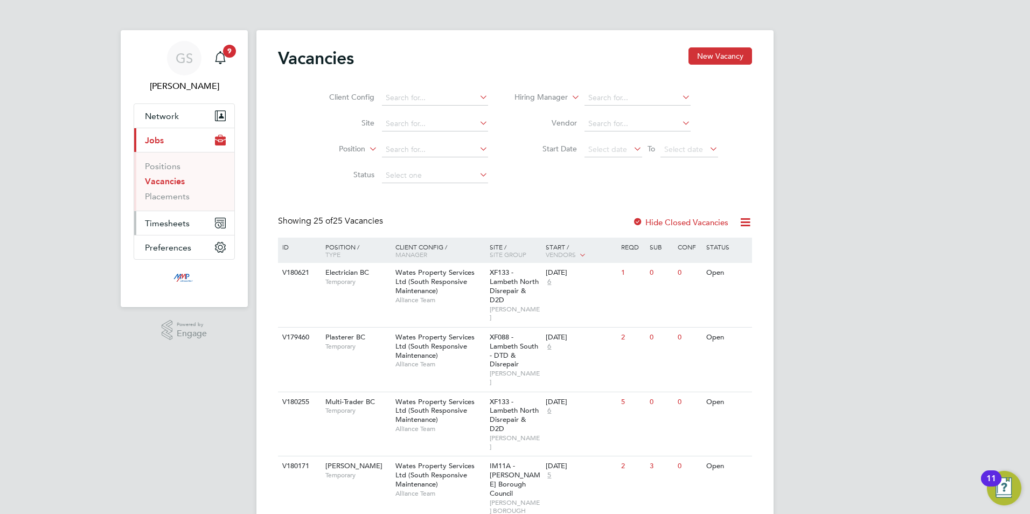
click at [191, 234] on button "Timesheets" at bounding box center [184, 223] width 100 height 24
click at [176, 195] on link "Timesheets" at bounding box center [167, 190] width 45 height 10
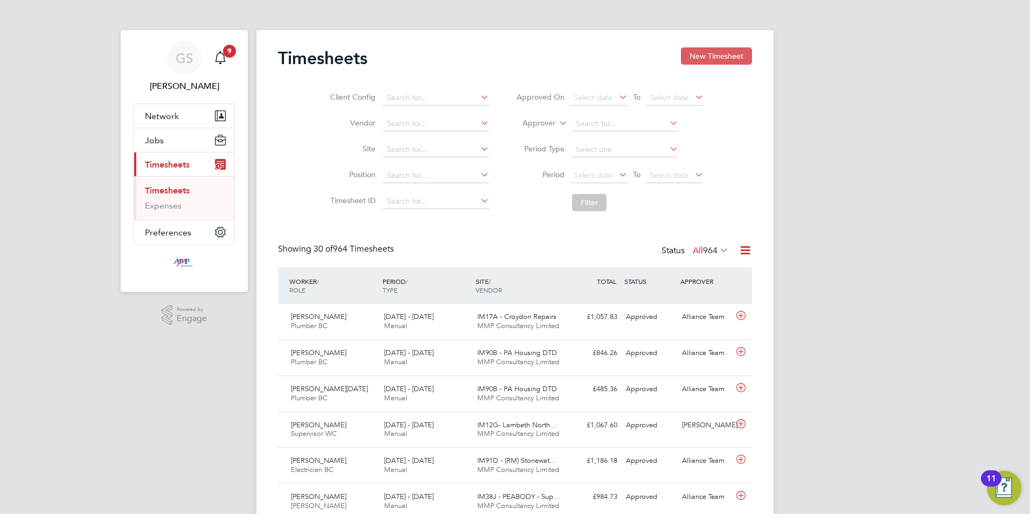
click at [704, 53] on button "New Timesheet" at bounding box center [716, 55] width 71 height 17
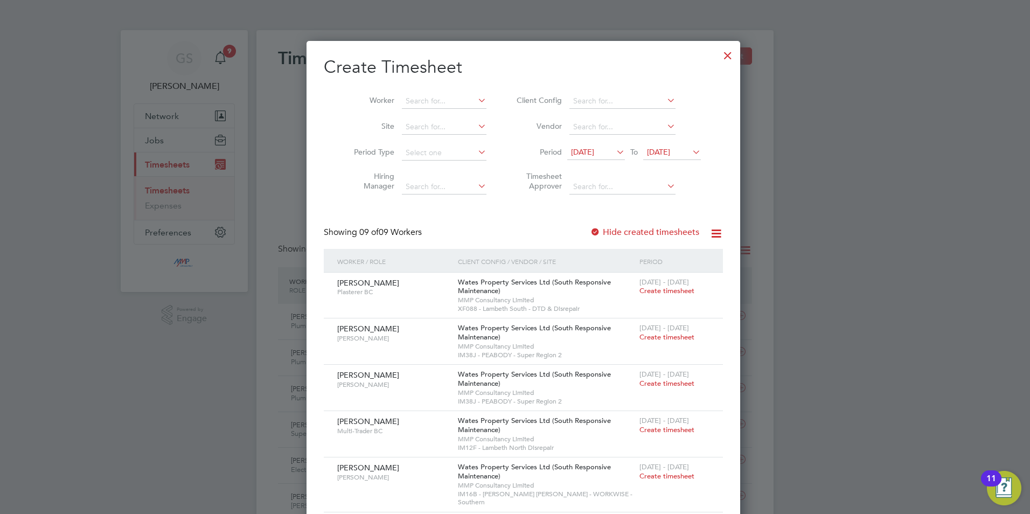
click at [718, 60] on div at bounding box center [727, 52] width 19 height 19
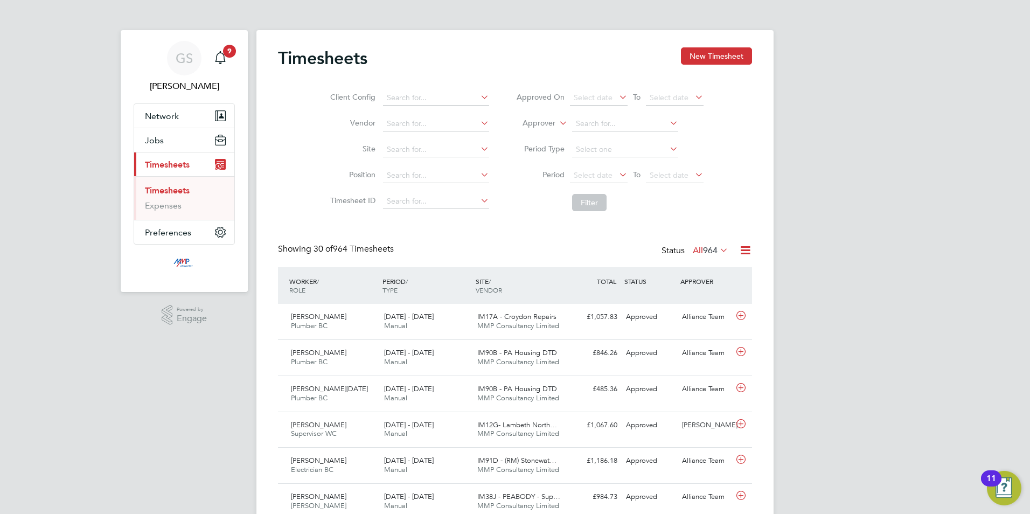
click at [684, 65] on div "Timesheets New Timesheet" at bounding box center [515, 63] width 474 height 32
click at [692, 60] on button "New Timesheet" at bounding box center [716, 55] width 71 height 17
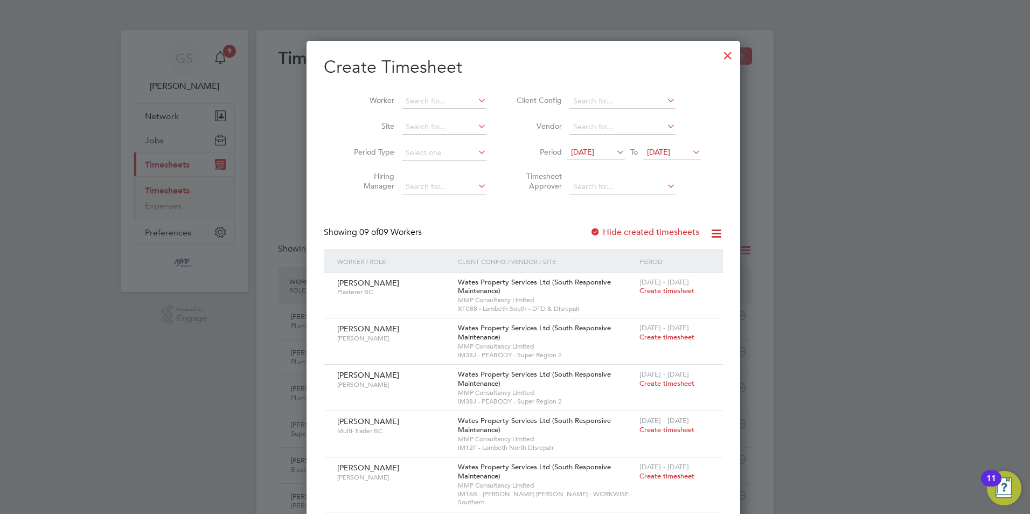
click at [648, 231] on label "Hide created timesheets" at bounding box center [644, 232] width 109 height 11
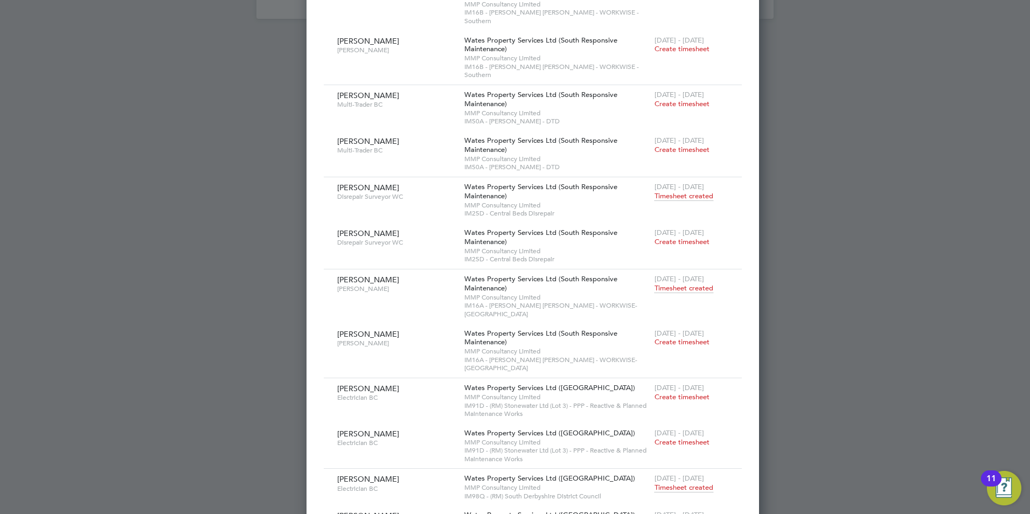
click at [661, 469] on div "[DATE] - [DATE] Timesheet created" at bounding box center [691, 483] width 79 height 29
click at [662, 483] on span "Timesheet created" at bounding box center [684, 488] width 59 height 10
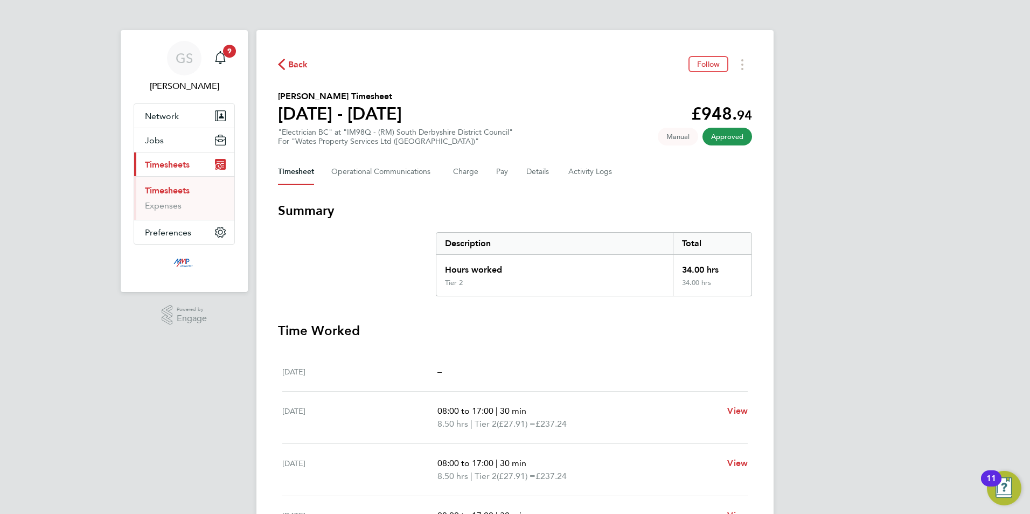
drag, startPoint x: 173, startPoint y: 191, endPoint x: 206, endPoint y: 199, distance: 34.5
click at [173, 191] on link "Timesheets" at bounding box center [167, 190] width 45 height 10
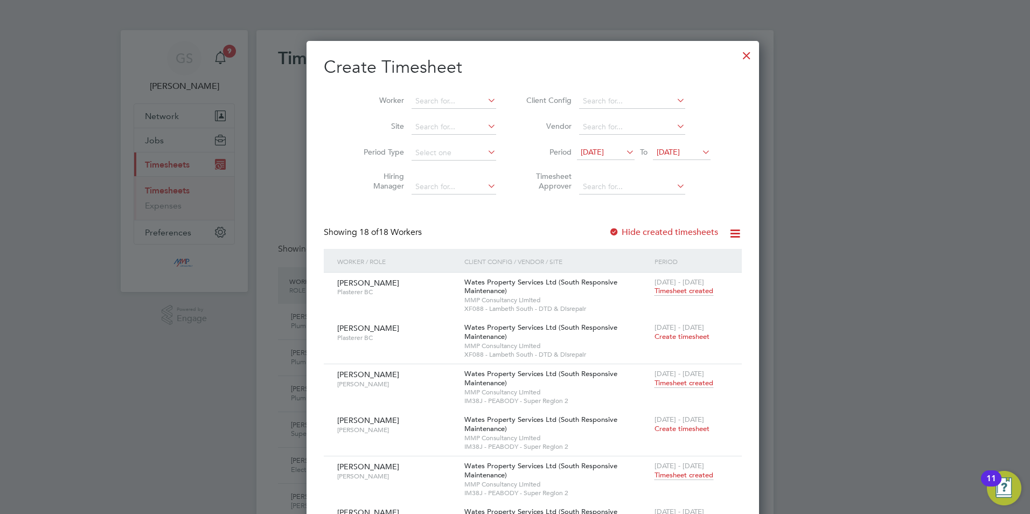
click at [737, 52] on div at bounding box center [746, 52] width 19 height 19
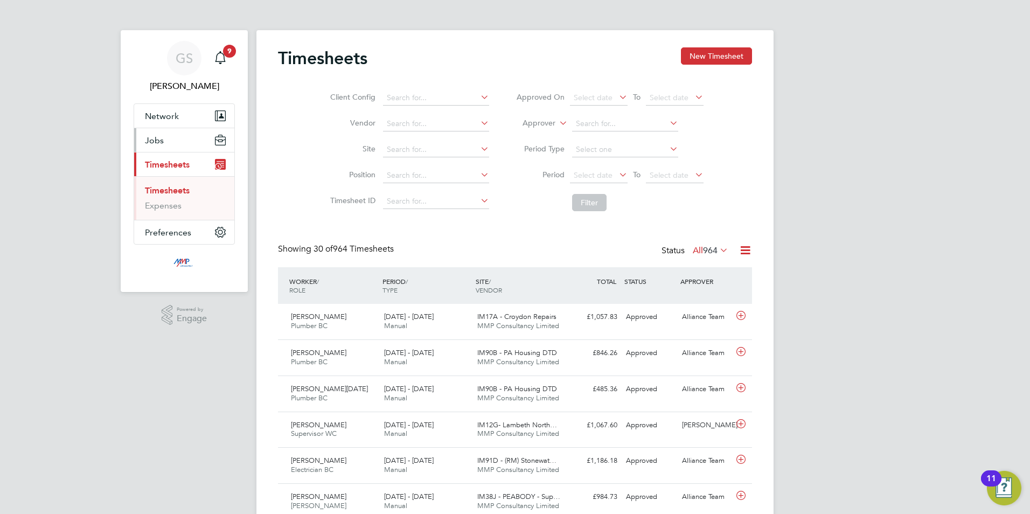
click at [182, 150] on button "Jobs" at bounding box center [184, 140] width 100 height 24
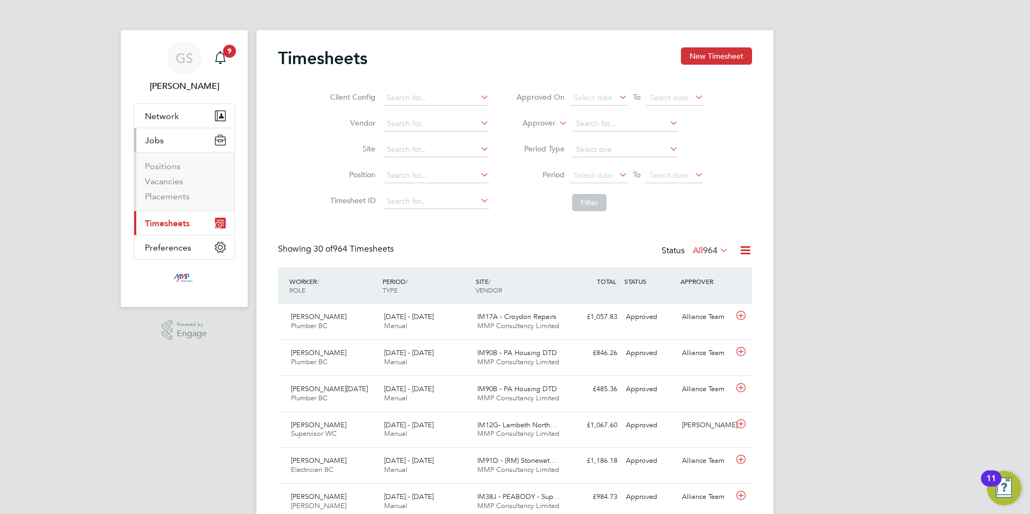
click at [170, 186] on li "Vacancies" at bounding box center [185, 183] width 81 height 15
click at [172, 178] on link "Vacancies" at bounding box center [164, 181] width 38 height 10
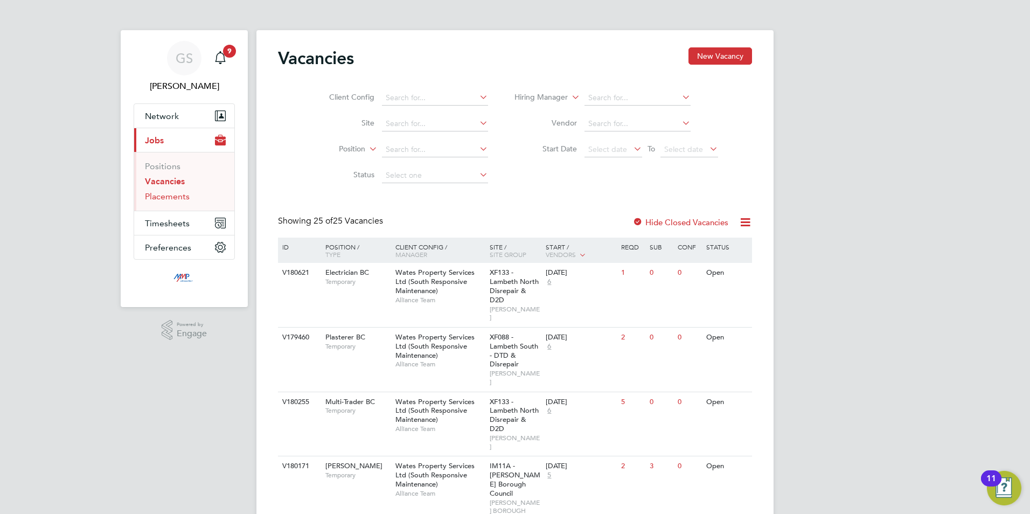
click at [169, 197] on link "Placements" at bounding box center [167, 196] width 45 height 10
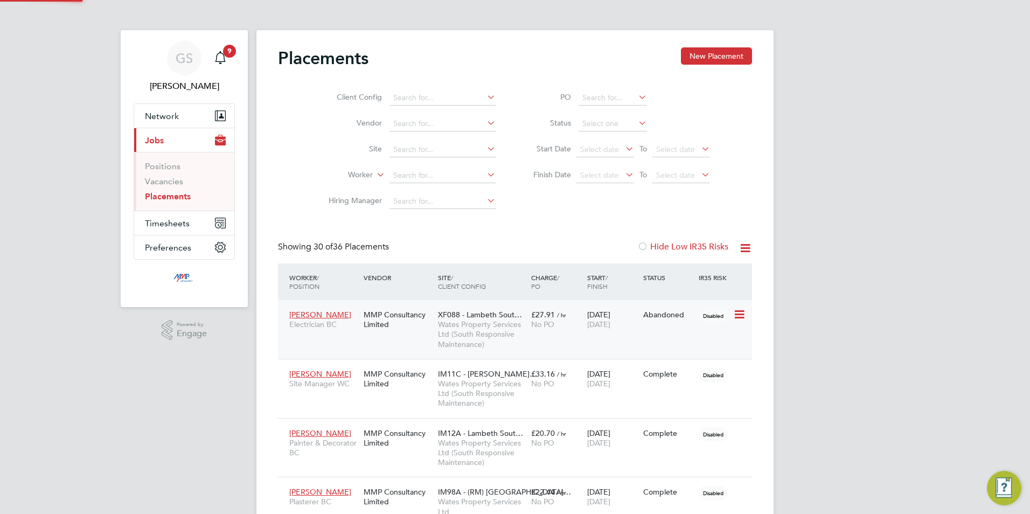
scroll to position [40, 75]
click at [589, 130] on input at bounding box center [613, 123] width 68 height 15
click at [603, 140] on li "Active" at bounding box center [613, 138] width 70 height 14
type input "Active"
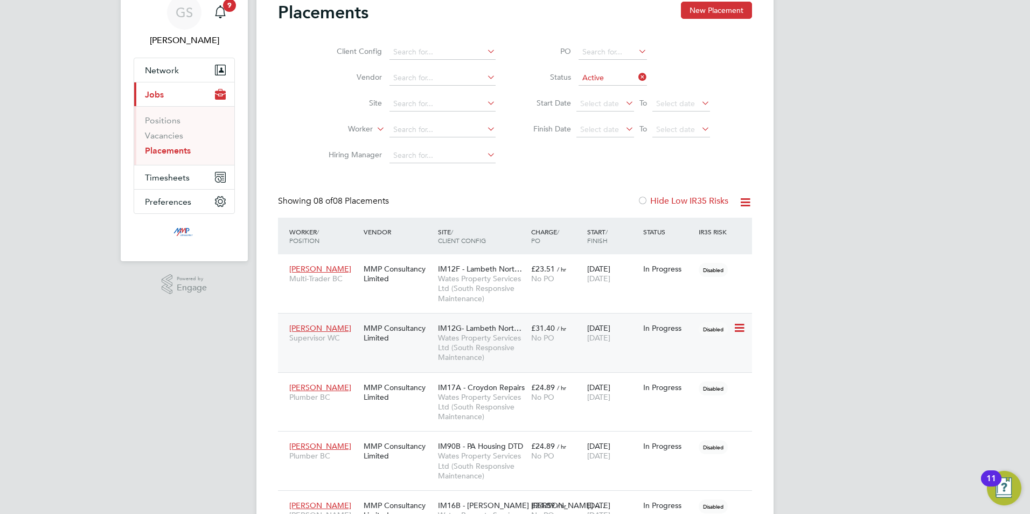
scroll to position [108, 0]
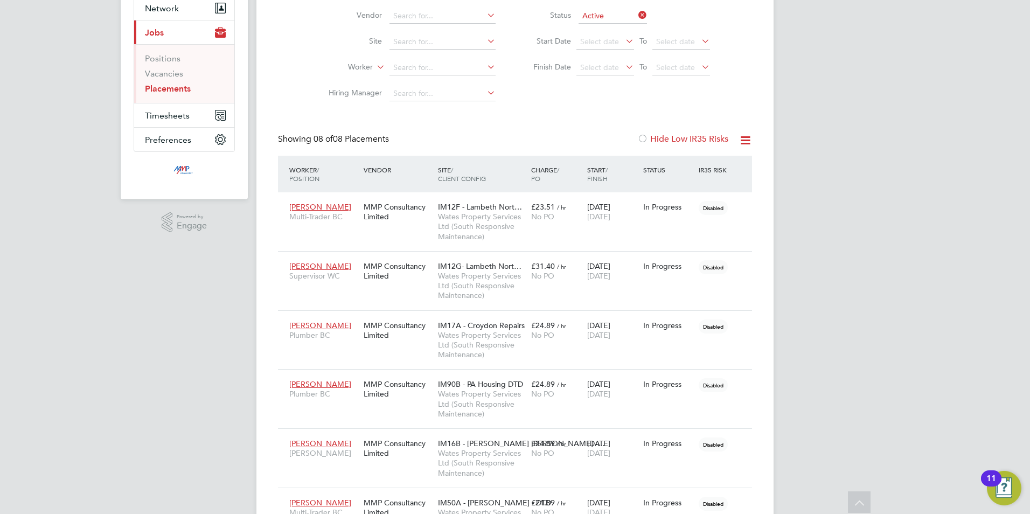
click at [815, 387] on div "GS [PERSON_NAME] Notifications 9 Applications: Network Businesses Sites Workers…" at bounding box center [515, 303] width 1030 height 823
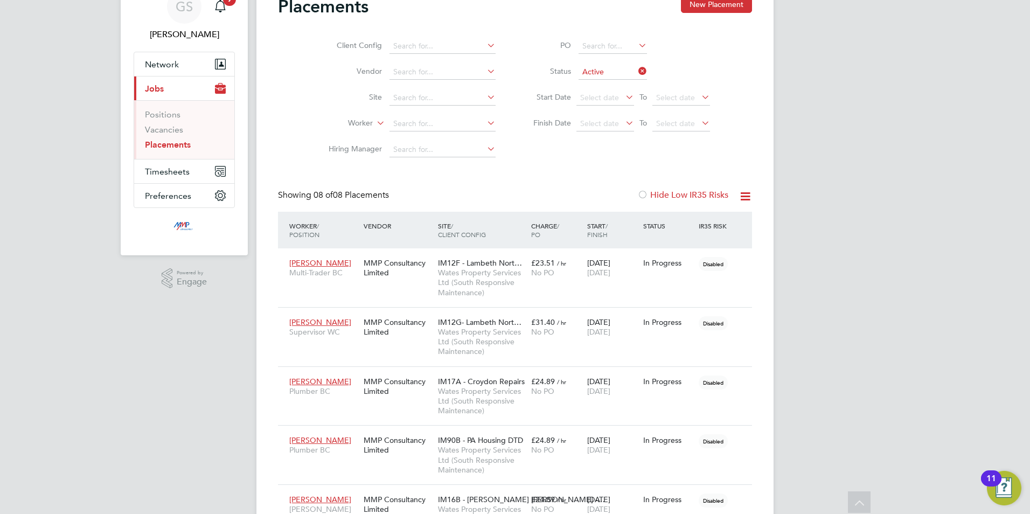
scroll to position [0, 0]
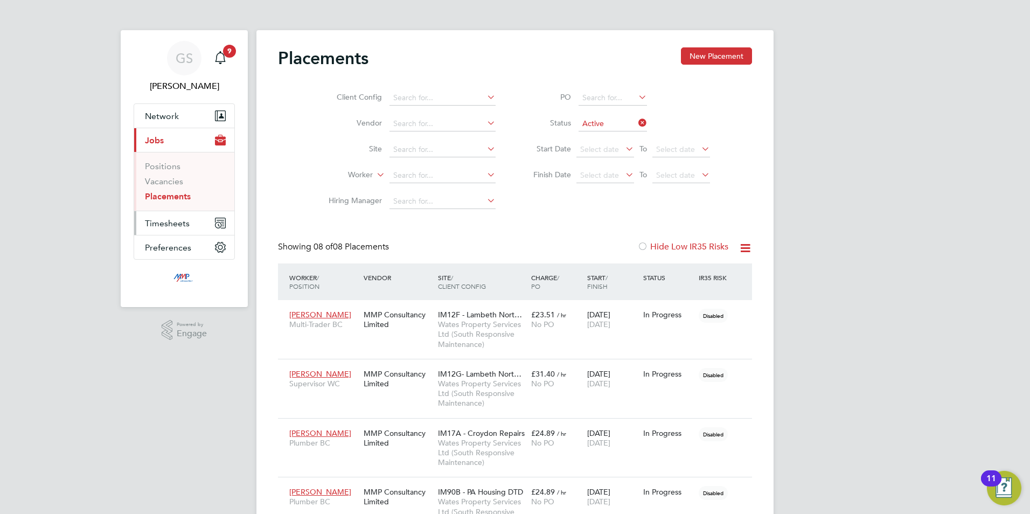
click at [182, 226] on span "Timesheets" at bounding box center [167, 223] width 45 height 10
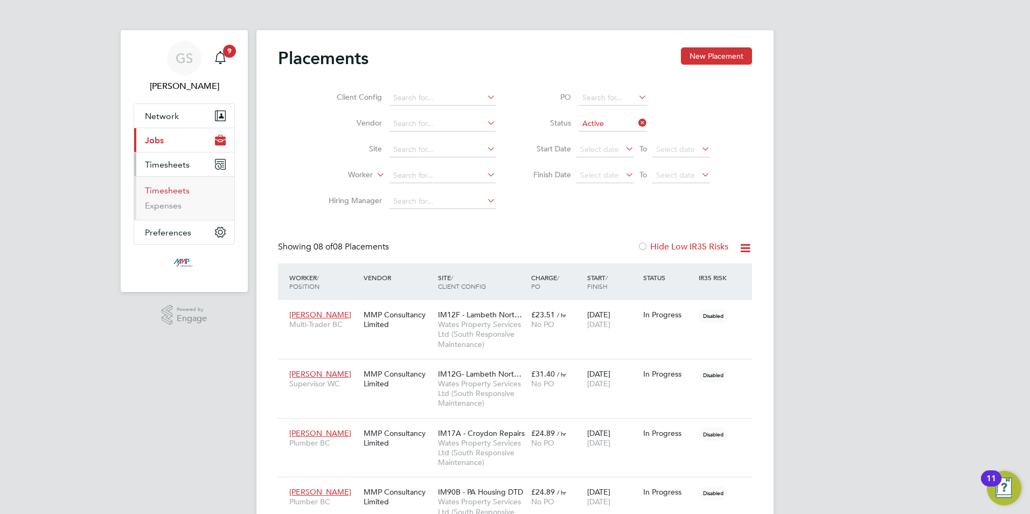
click at [183, 195] on link "Timesheets" at bounding box center [167, 190] width 45 height 10
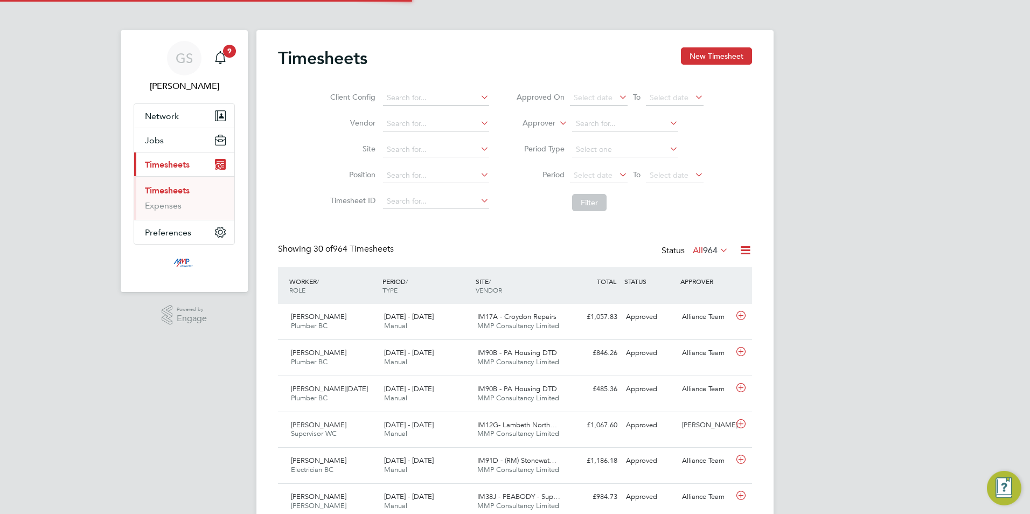
scroll to position [27, 94]
click at [721, 61] on button "New Timesheet" at bounding box center [716, 55] width 71 height 17
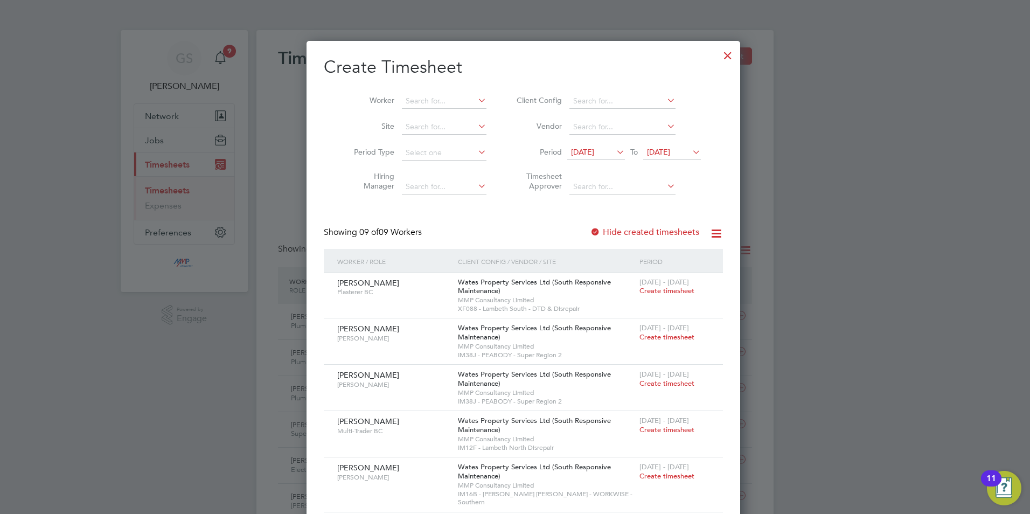
click at [647, 234] on label "Hide created timesheets" at bounding box center [644, 232] width 109 height 11
click at [650, 237] on div "Hide created timesheets" at bounding box center [646, 232] width 112 height 11
click at [613, 231] on label "Hide created timesheets" at bounding box center [644, 232] width 109 height 11
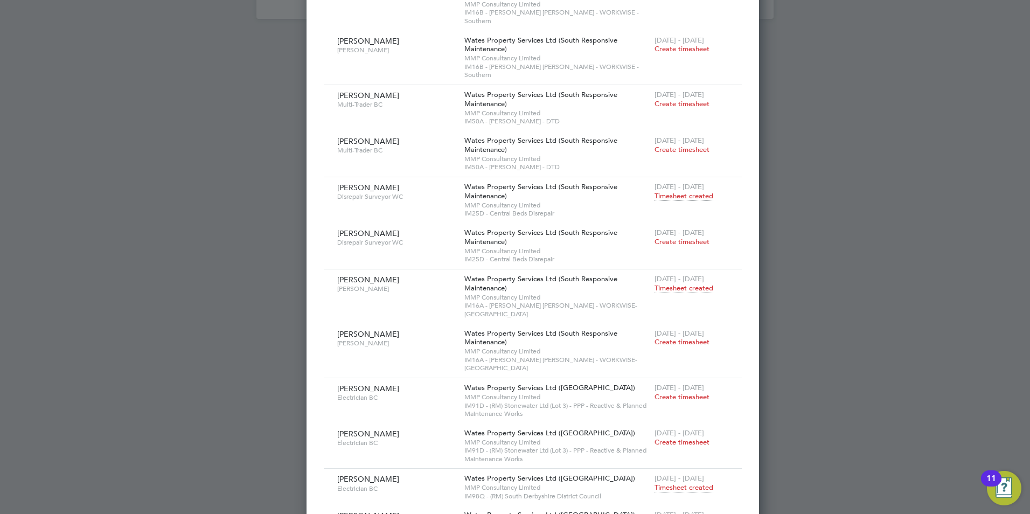
click at [655, 483] on span "Timesheet created" at bounding box center [684, 488] width 59 height 10
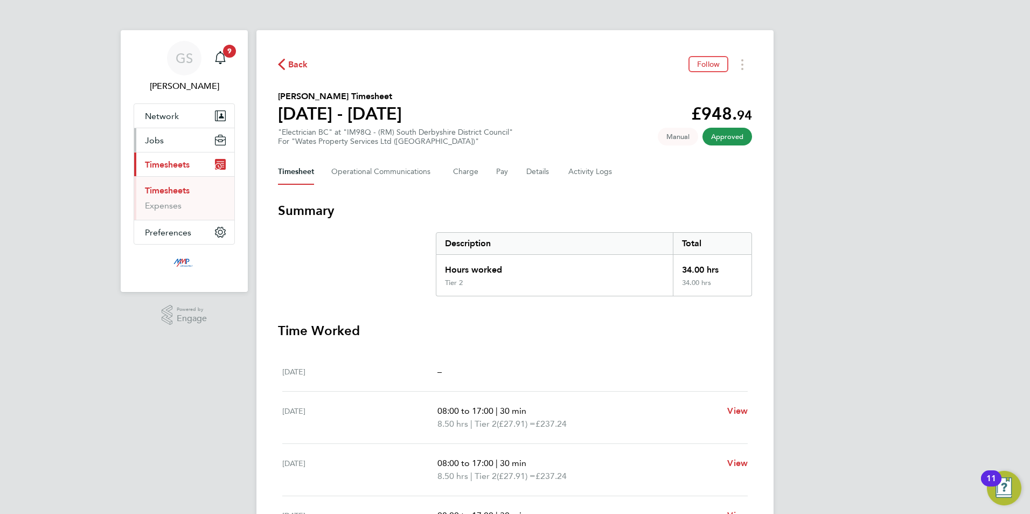
click at [176, 144] on button "Jobs" at bounding box center [184, 140] width 100 height 24
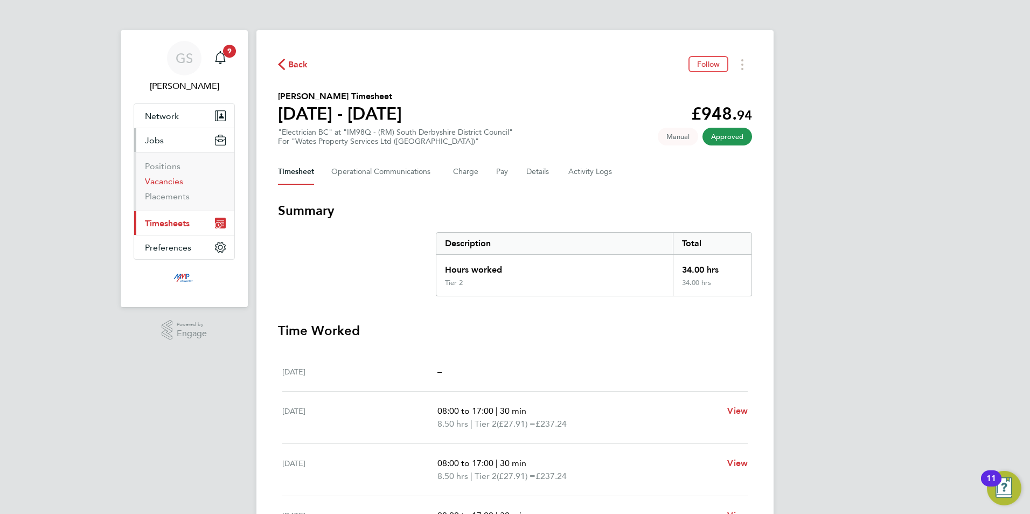
click at [181, 178] on link "Vacancies" at bounding box center [164, 181] width 38 height 10
